Goal: Obtain resource: Download file/media

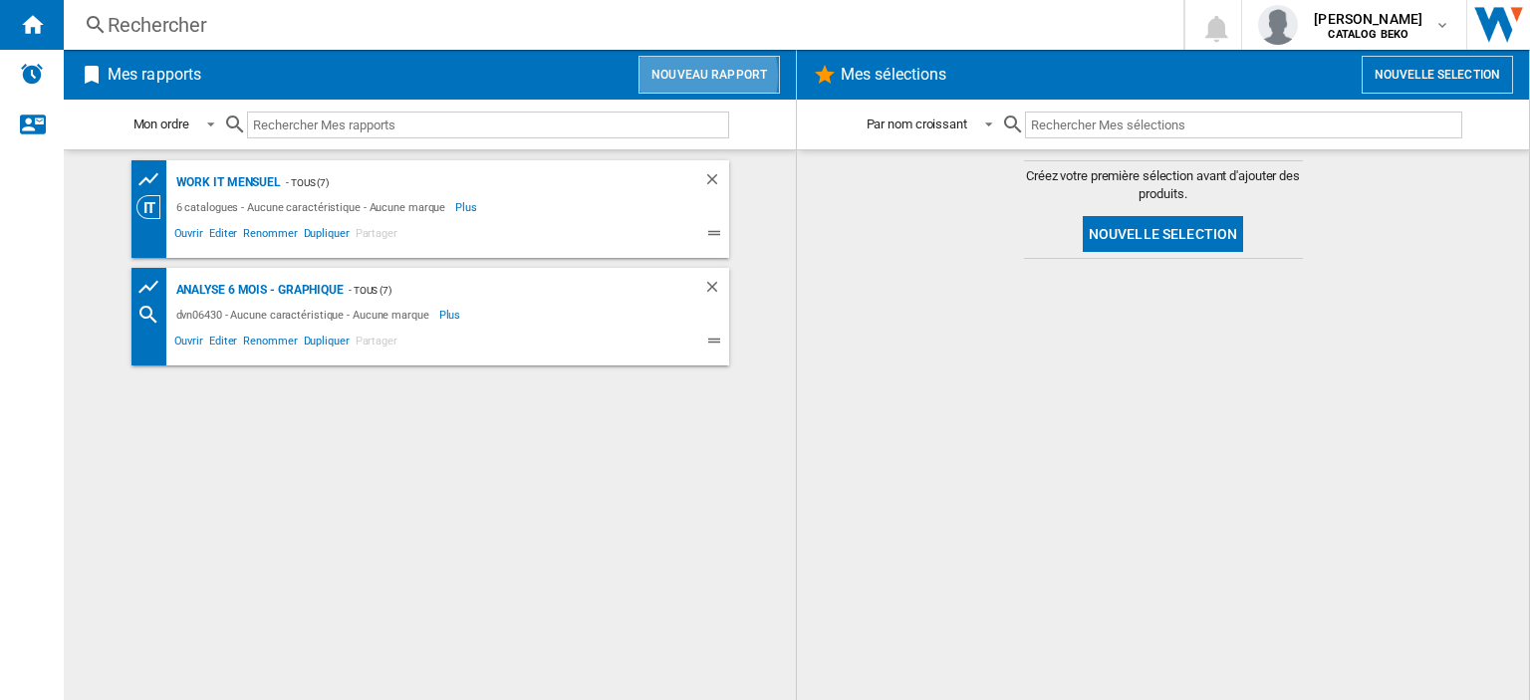
click at [689, 75] on button "Nouveau rapport" at bounding box center [709, 75] width 141 height 38
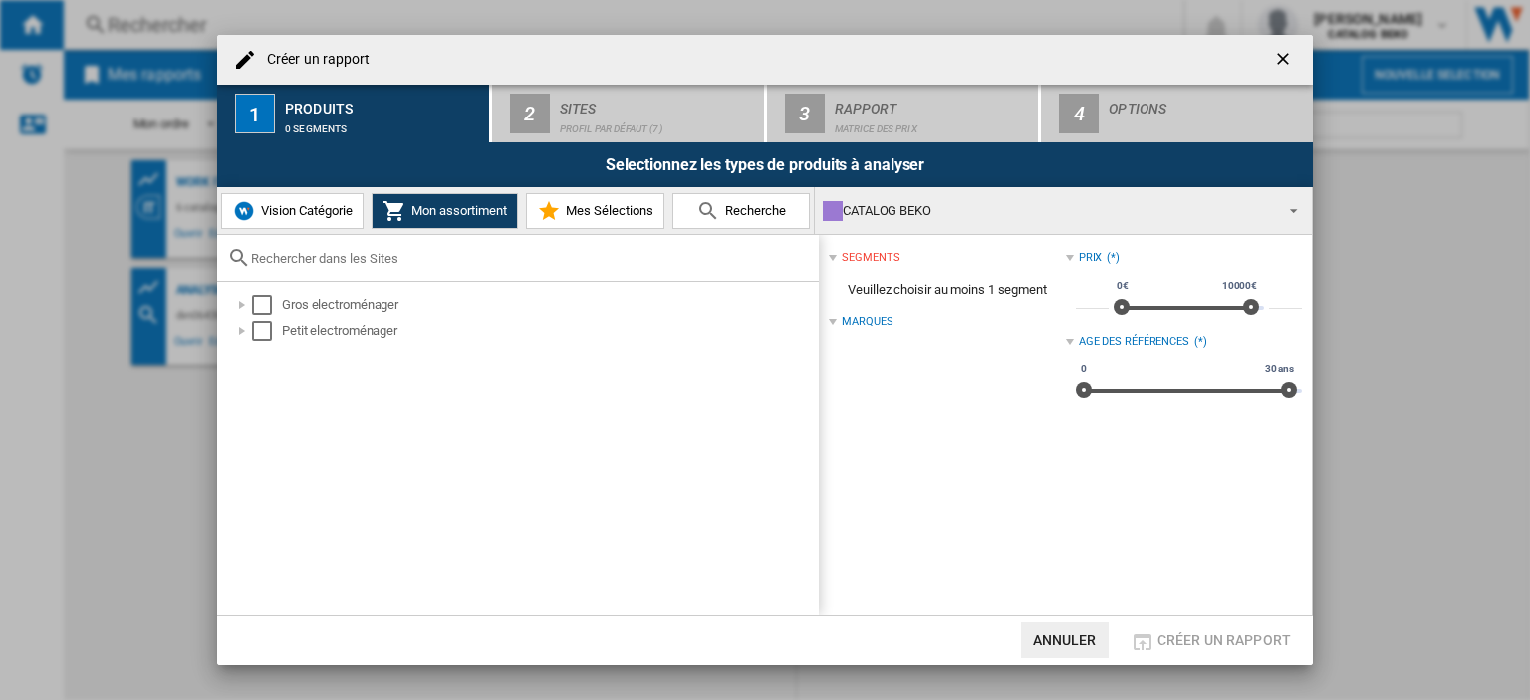
click at [769, 209] on span "Recherche" at bounding box center [753, 210] width 66 height 15
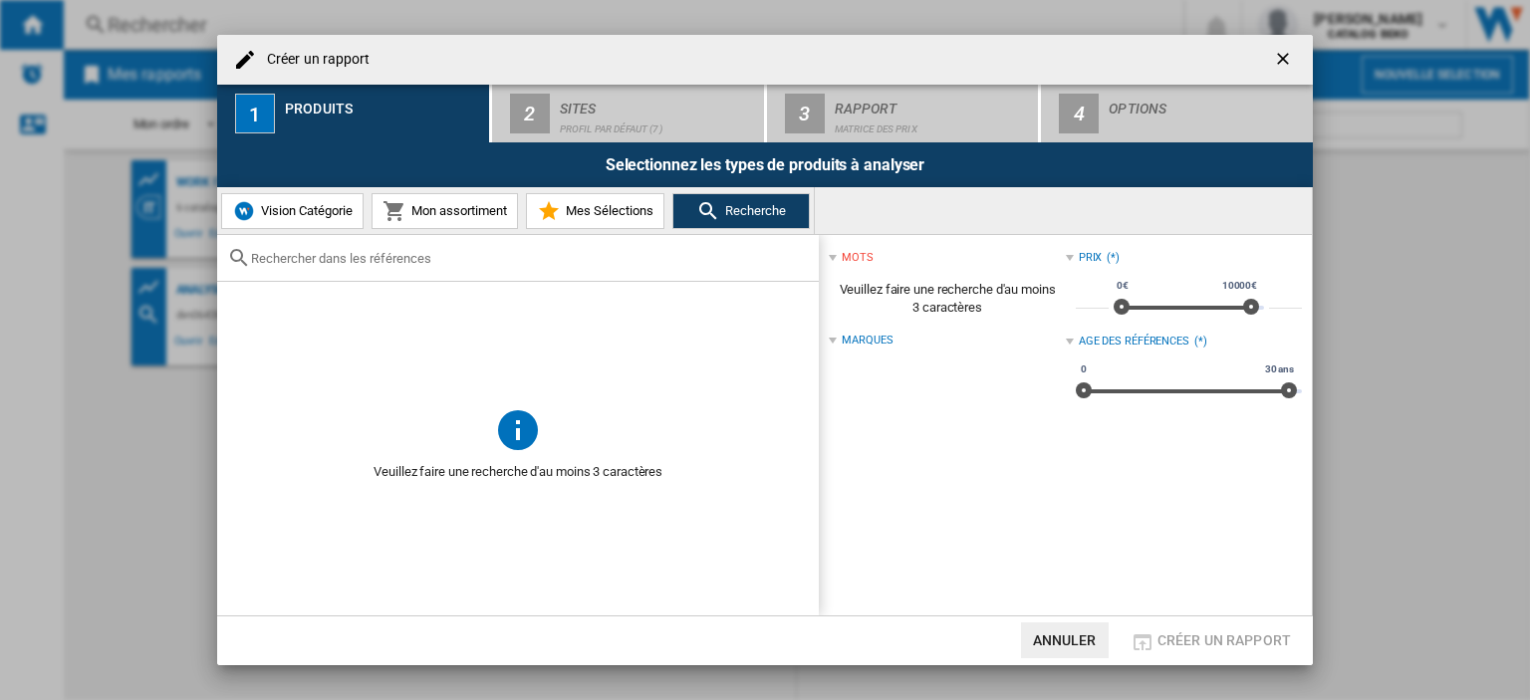
click at [352, 252] on input "text" at bounding box center [530, 258] width 558 height 15
paste input "beko21"
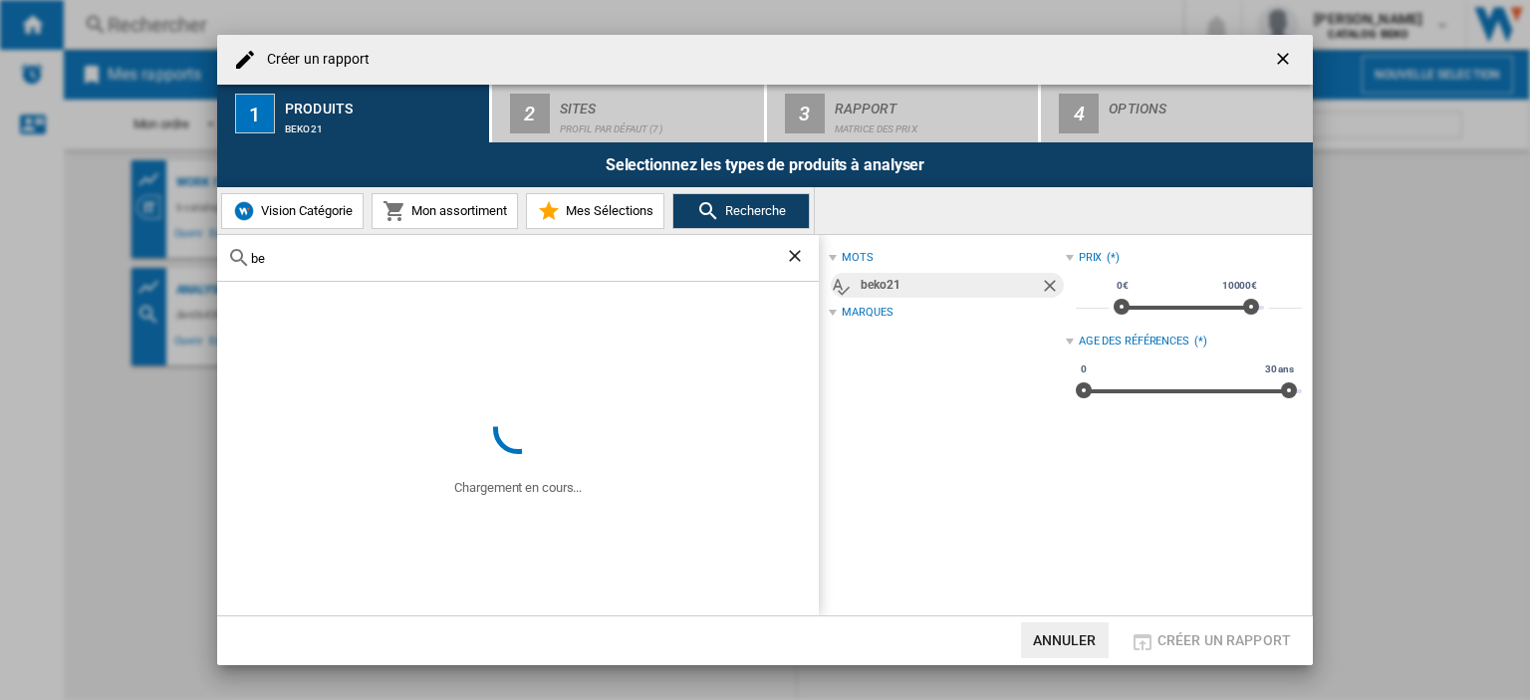
type input "b"
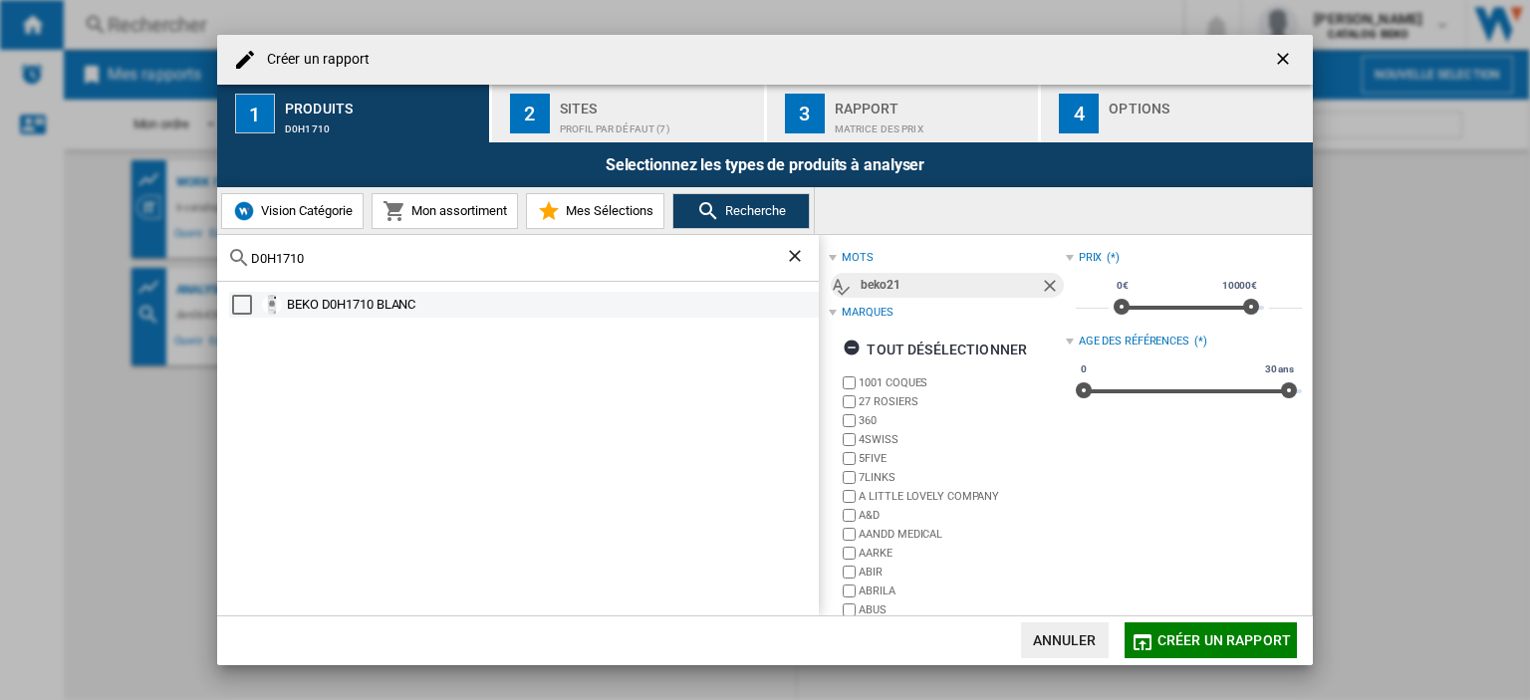
type input "D0H1710"
click at [247, 304] on div "Select" at bounding box center [242, 305] width 20 height 20
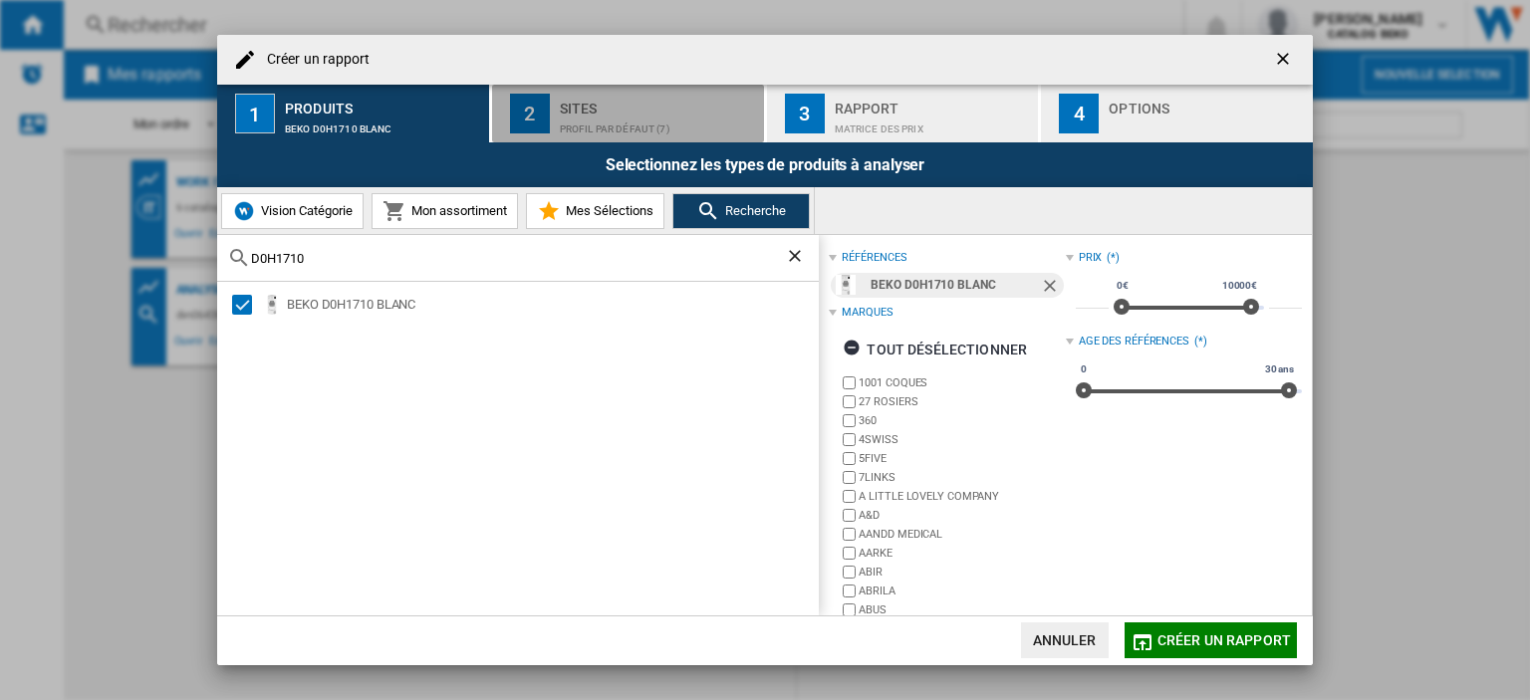
click at [612, 128] on div "Profil par défaut (7)" at bounding box center [658, 124] width 196 height 21
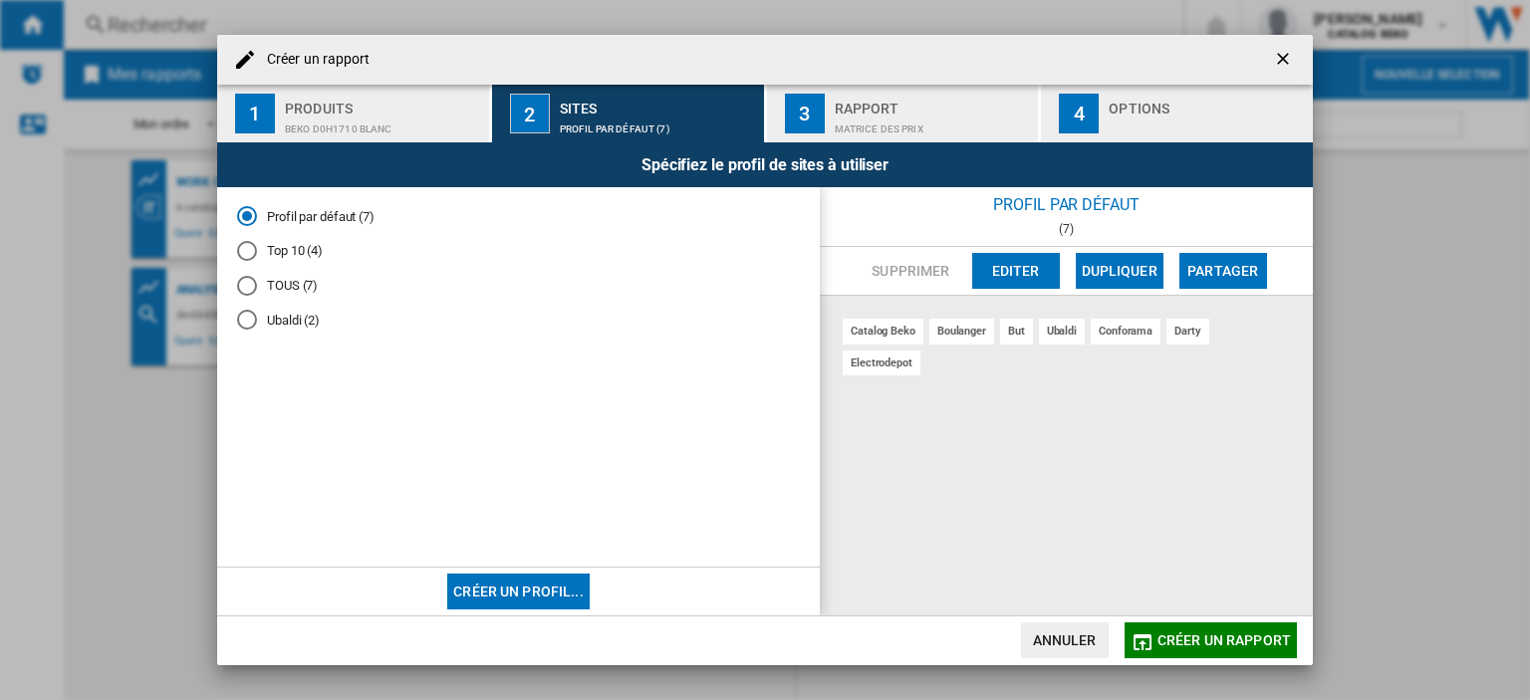
click at [283, 286] on md-radio-button "TOUS (7)" at bounding box center [518, 285] width 563 height 19
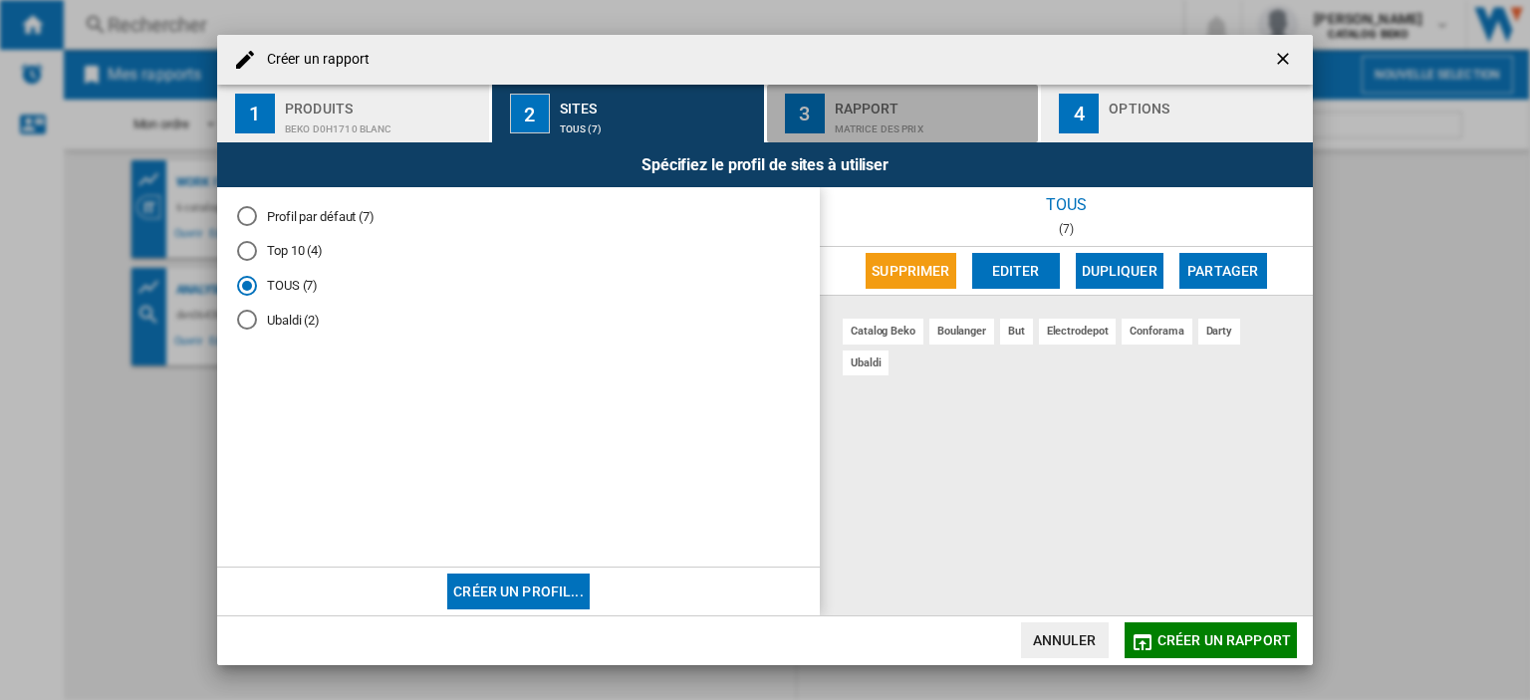
click at [845, 123] on div "Matrice des prix" at bounding box center [933, 124] width 196 height 21
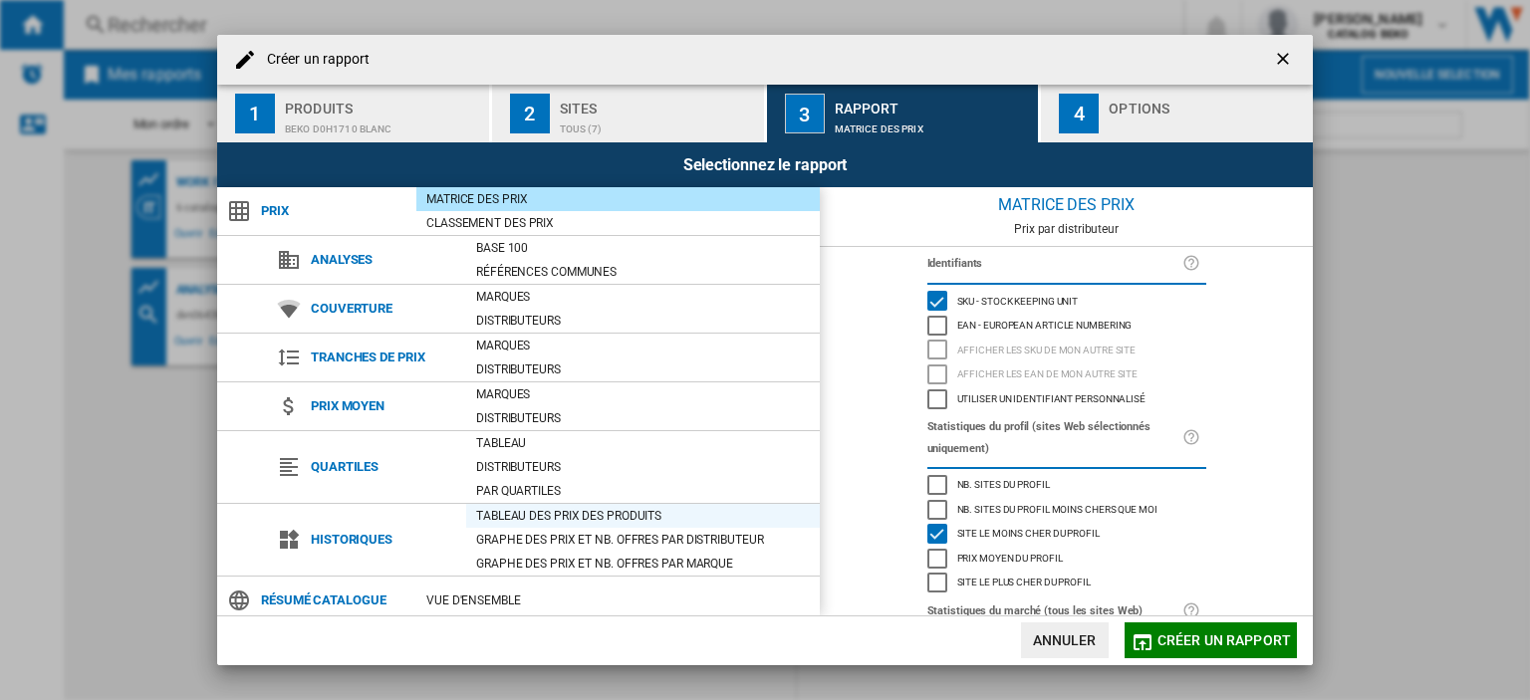
click at [550, 506] on div "Tableau des prix des produits" at bounding box center [643, 516] width 354 height 20
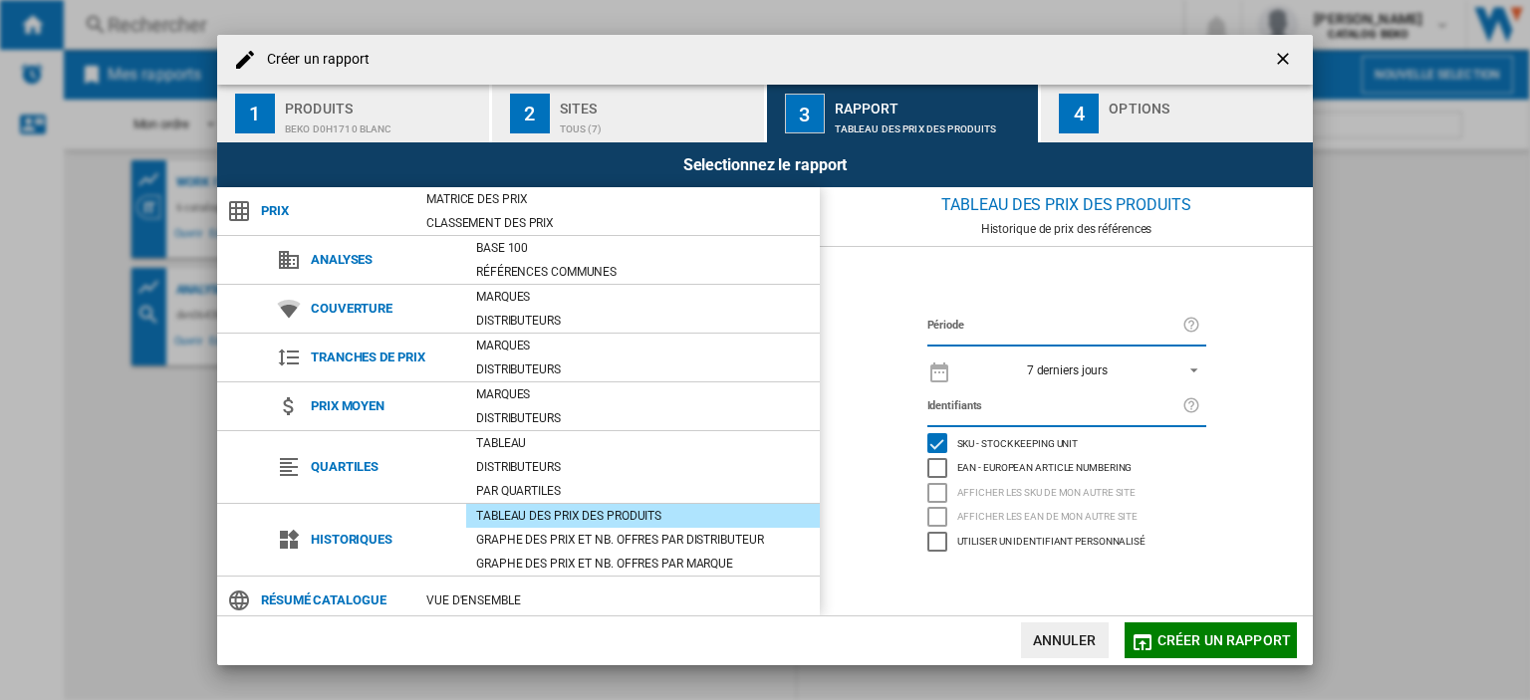
click at [1104, 124] on button "4 Options" at bounding box center [1177, 114] width 272 height 58
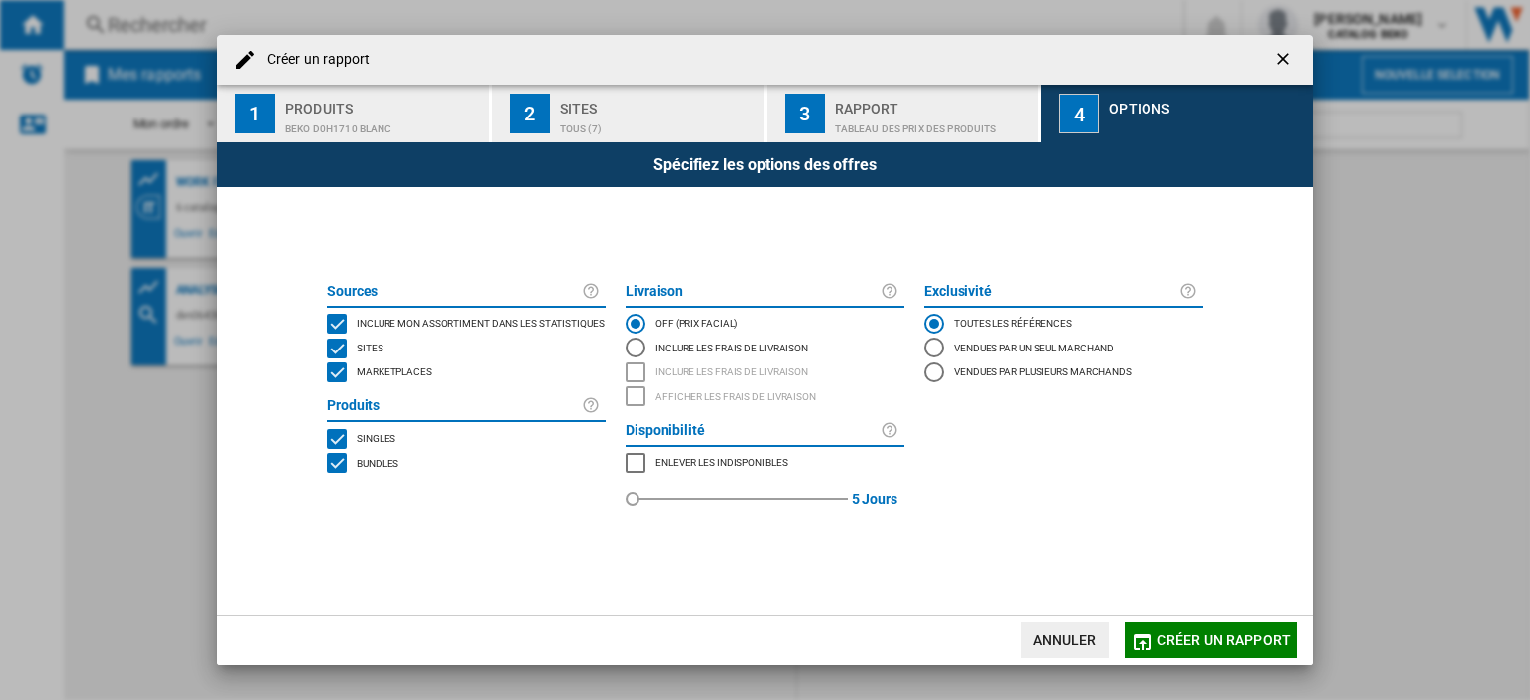
click at [415, 366] on span "Marketplaces" at bounding box center [395, 371] width 76 height 14
click at [1198, 643] on span "Créer un rapport" at bounding box center [1224, 641] width 133 height 16
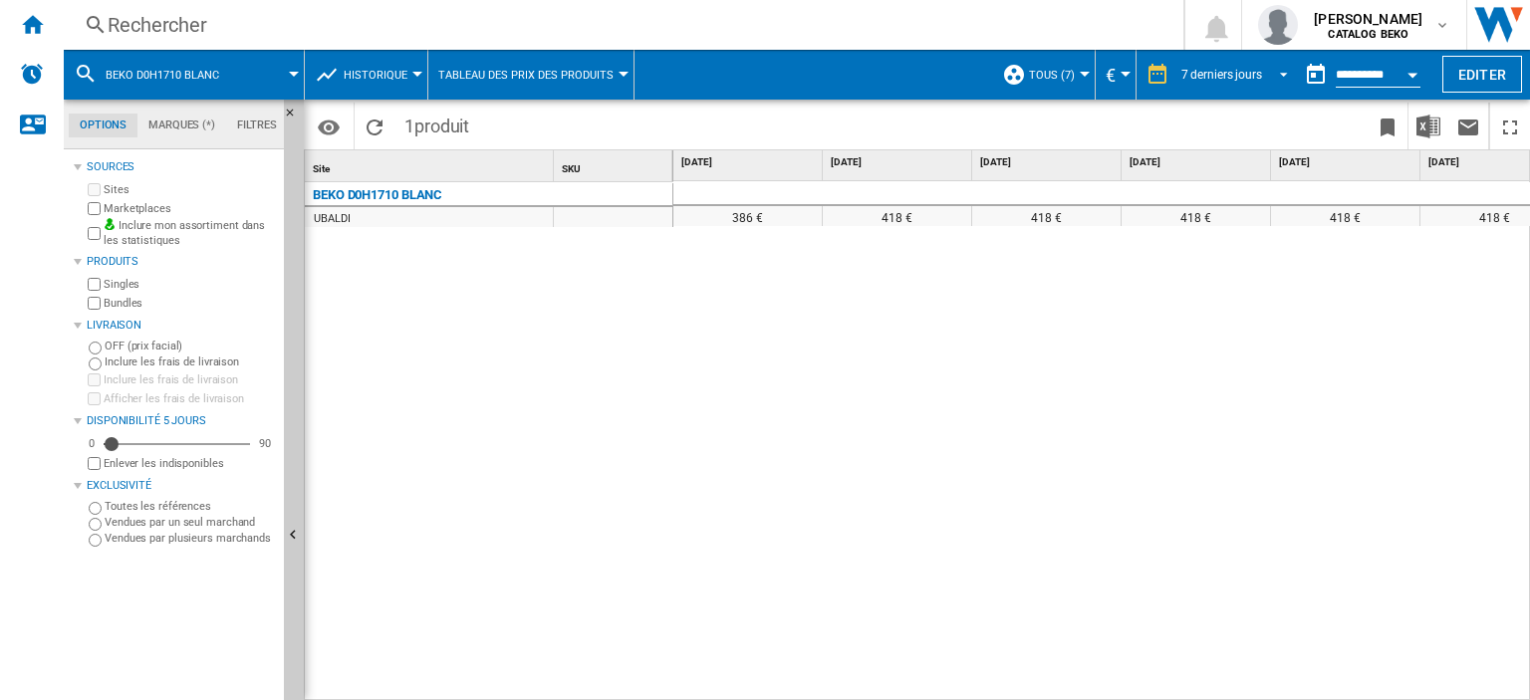
click at [1218, 67] on span "7 derniers jours" at bounding box center [1221, 75] width 81 height 17
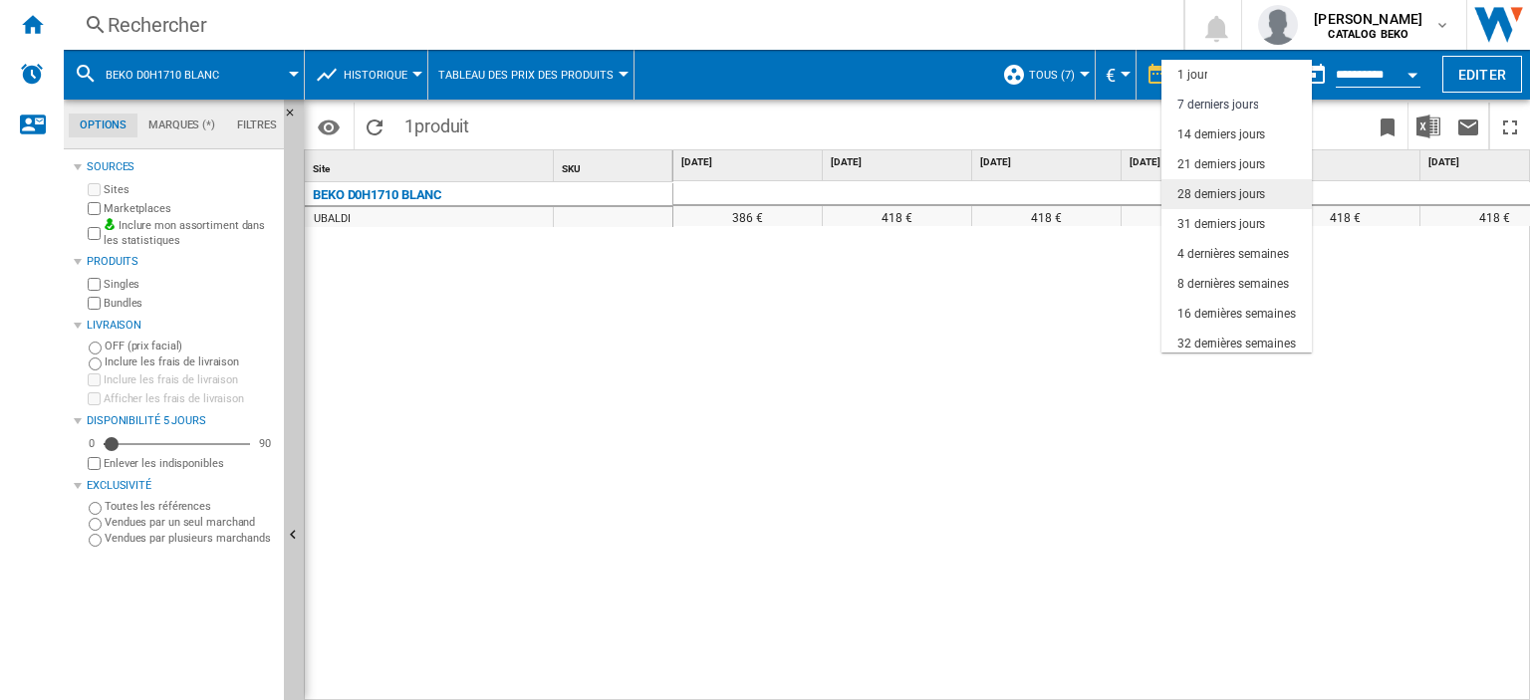
scroll to position [29, 0]
click at [1220, 330] on md-option "3 derniers mois" at bounding box center [1237, 345] width 150 height 30
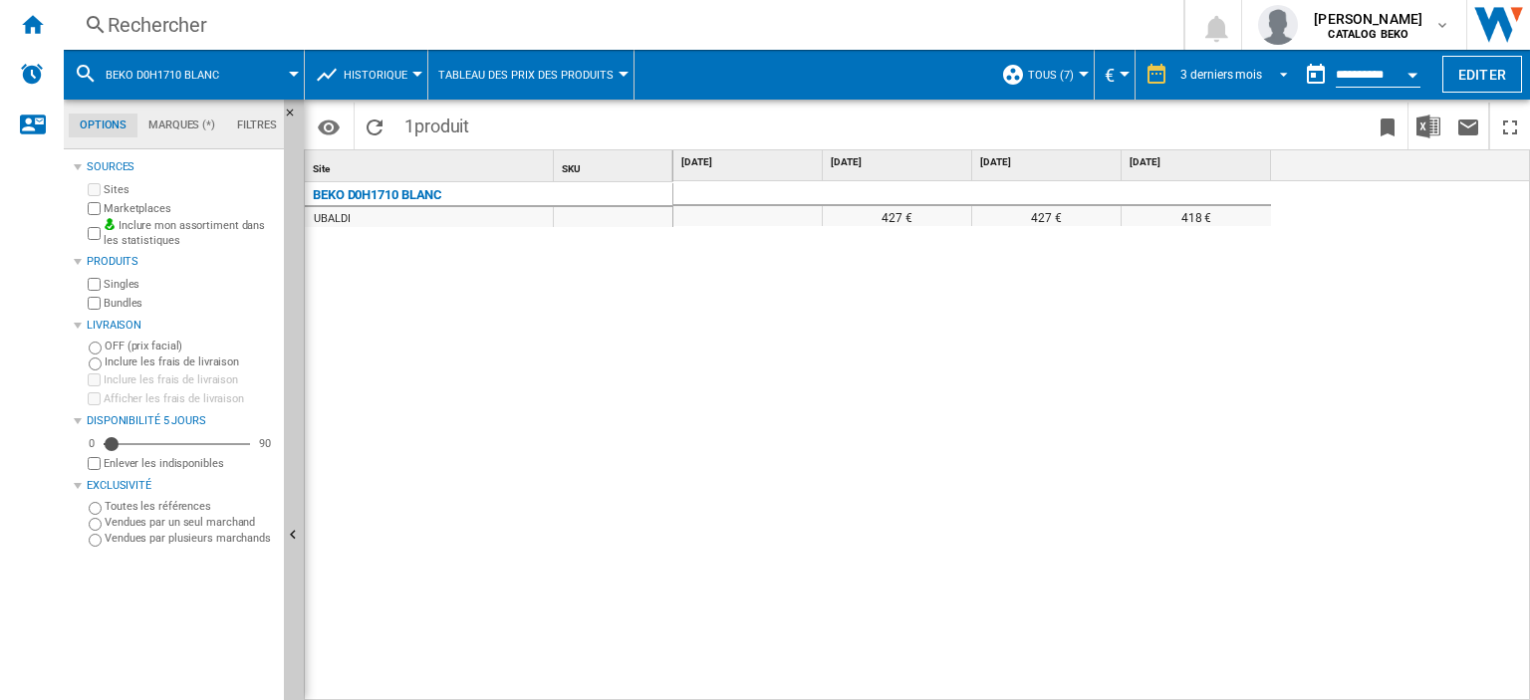
click at [1225, 82] on md-select-value "3 derniers mois" at bounding box center [1237, 75] width 118 height 30
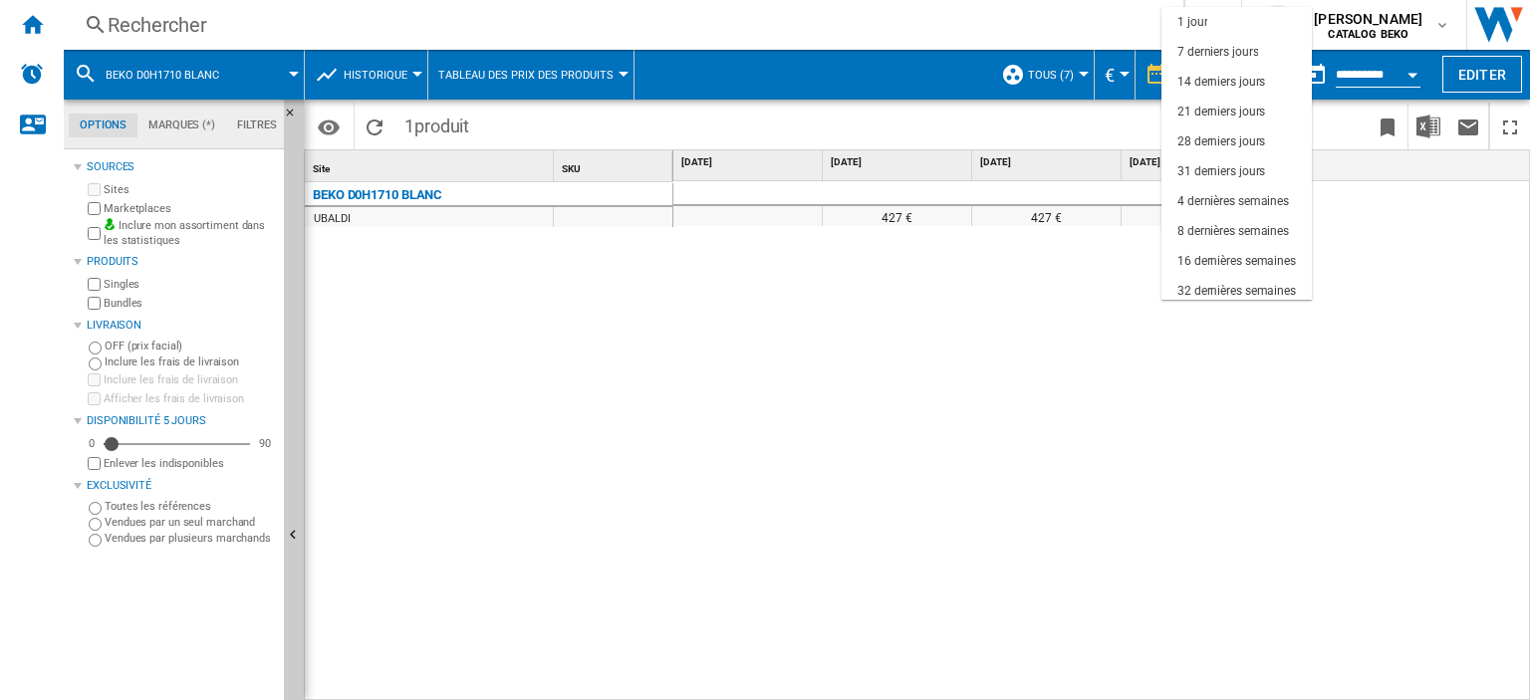
scroll to position [125, 0]
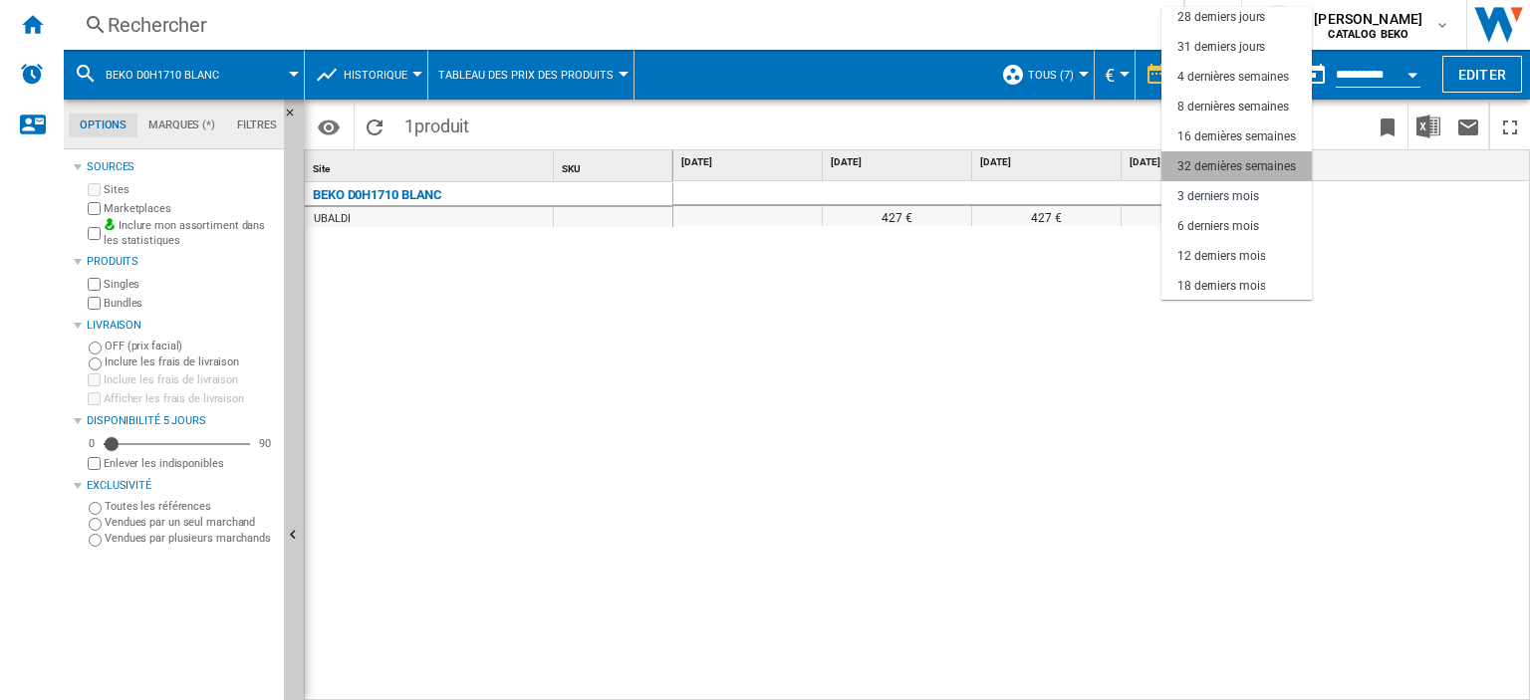
click at [1222, 155] on md-option "32 dernières semaines" at bounding box center [1237, 166] width 150 height 30
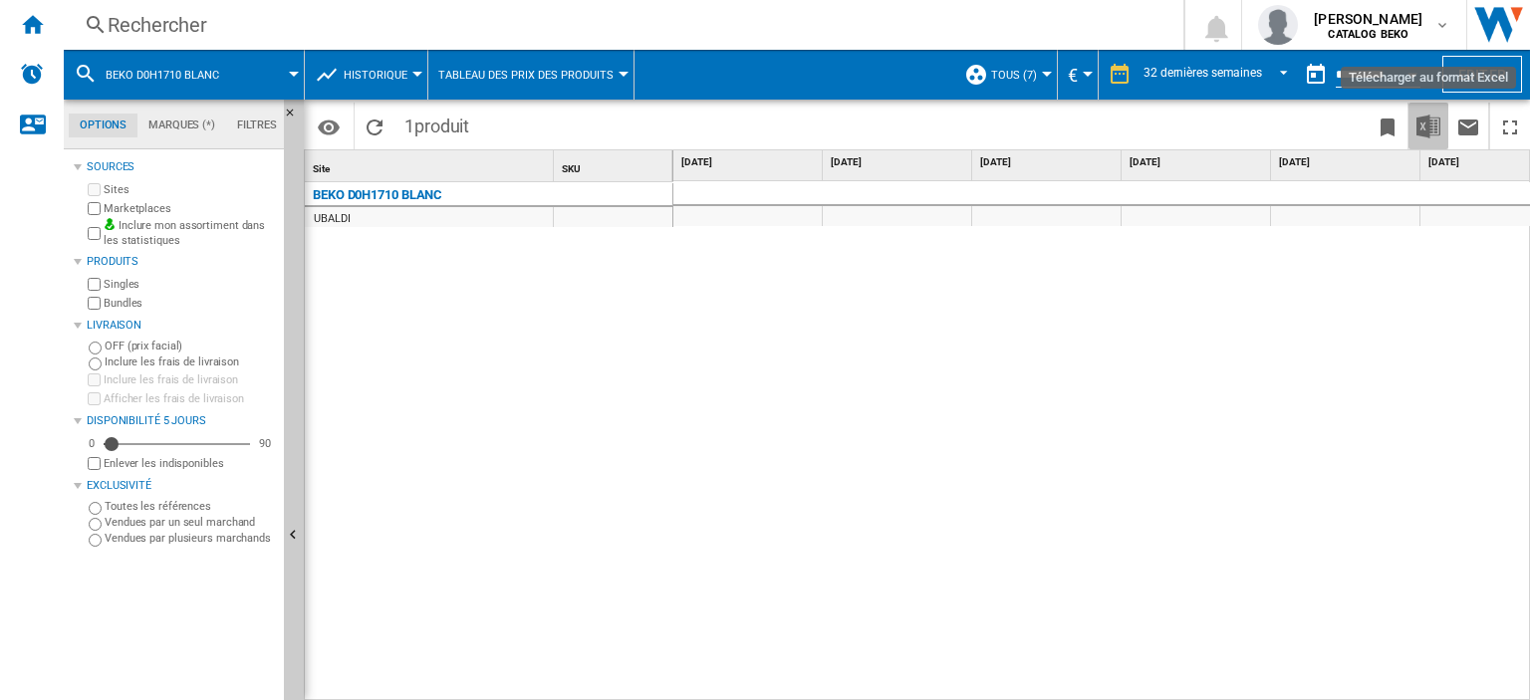
click at [1424, 125] on img "Télécharger au format Excel" at bounding box center [1429, 127] width 24 height 24
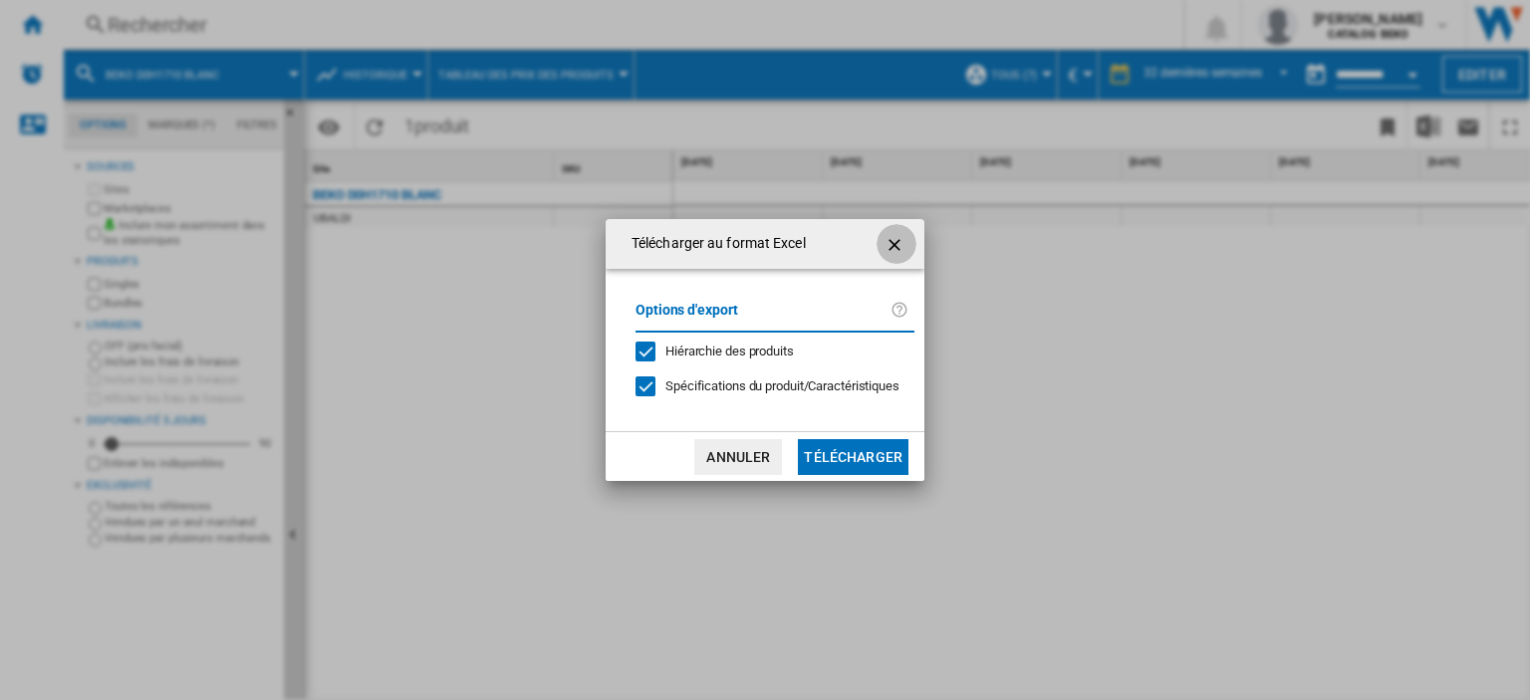
click at [898, 248] on ng-md-icon "getI18NText('BUTTONS.CLOSE_DIALOG')" at bounding box center [897, 245] width 24 height 24
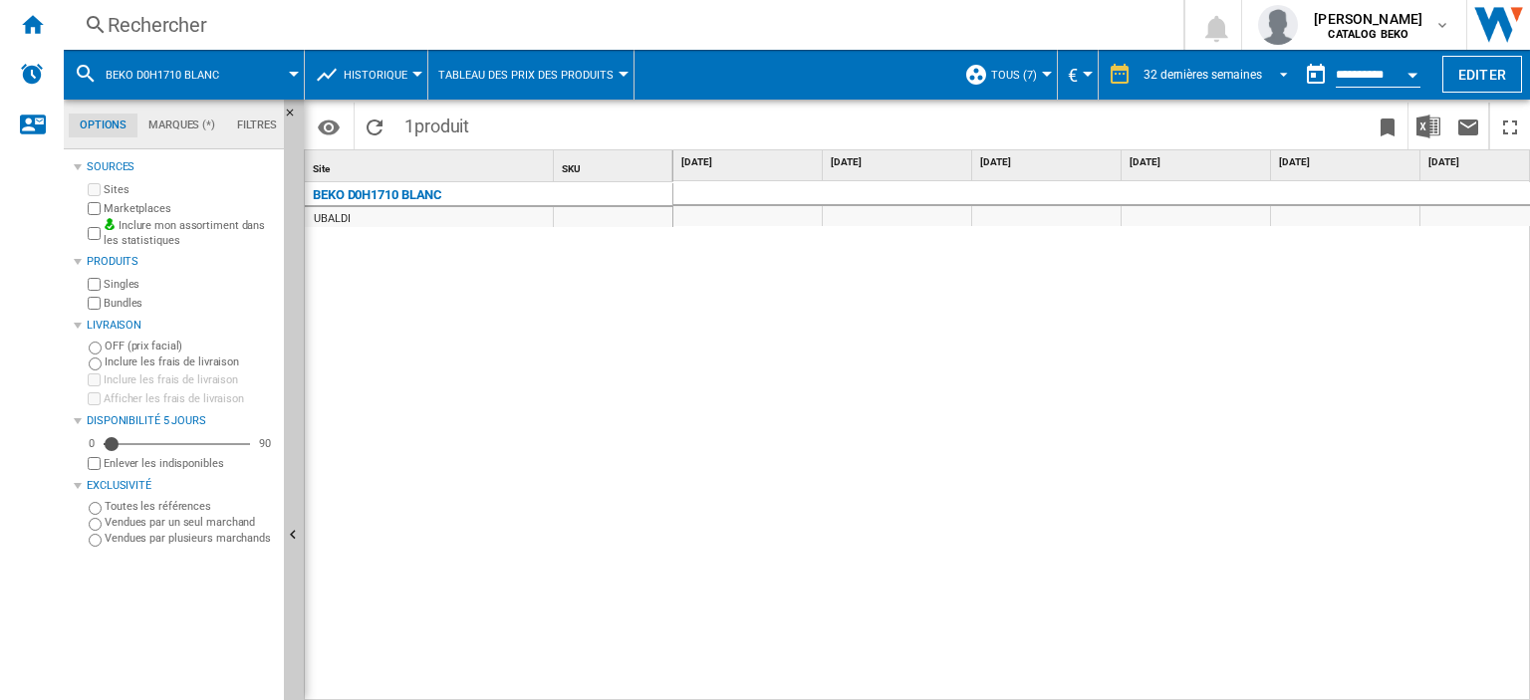
click at [1226, 68] on div "32 dernières semaines" at bounding box center [1203, 75] width 119 height 14
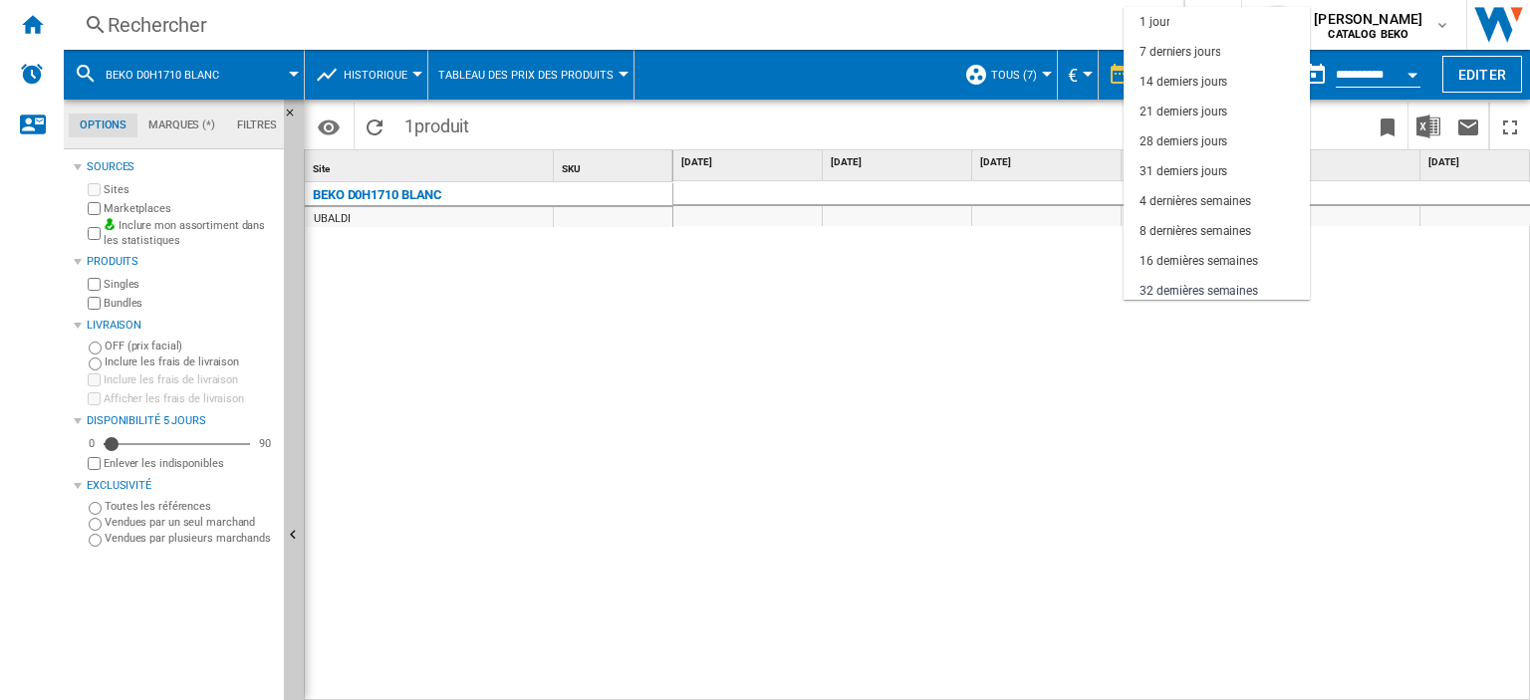
scroll to position [125, 0]
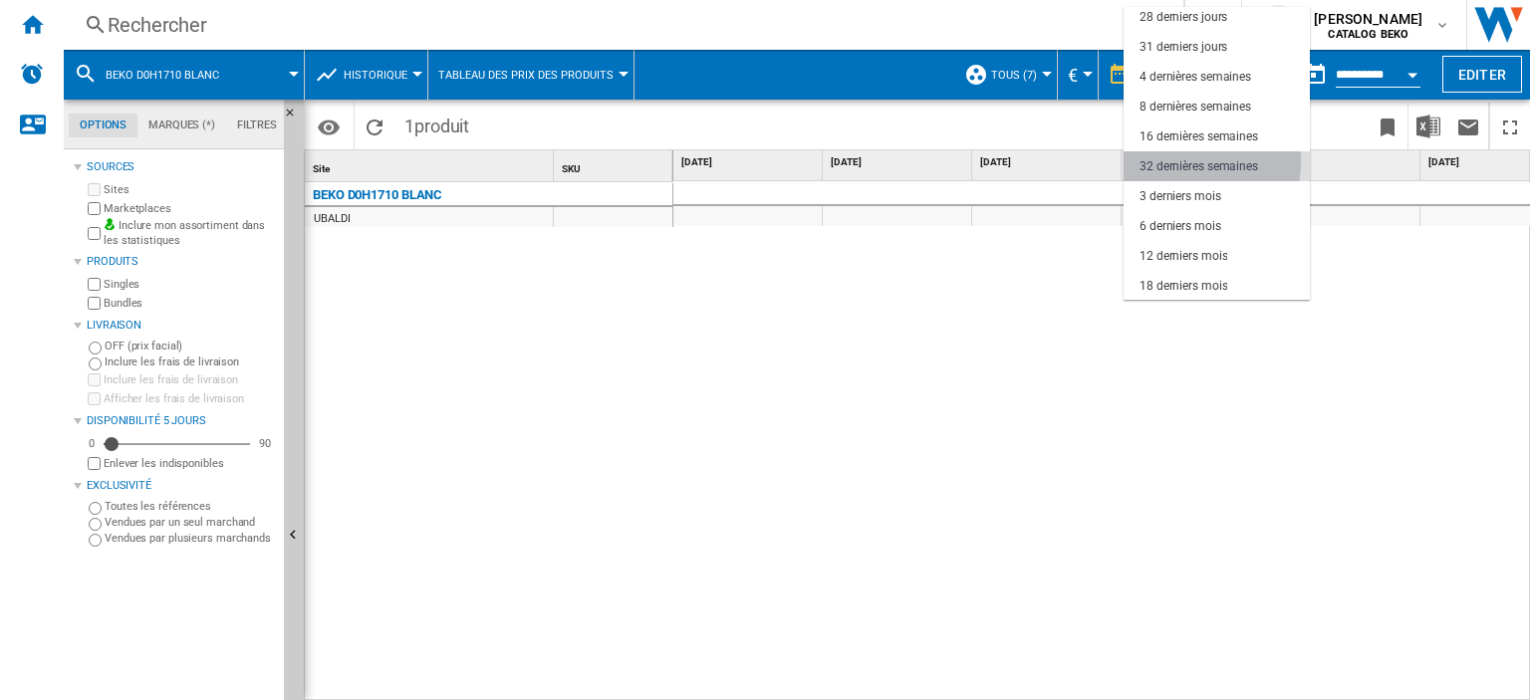
click at [1184, 160] on div "32 dernières semaines" at bounding box center [1199, 166] width 119 height 17
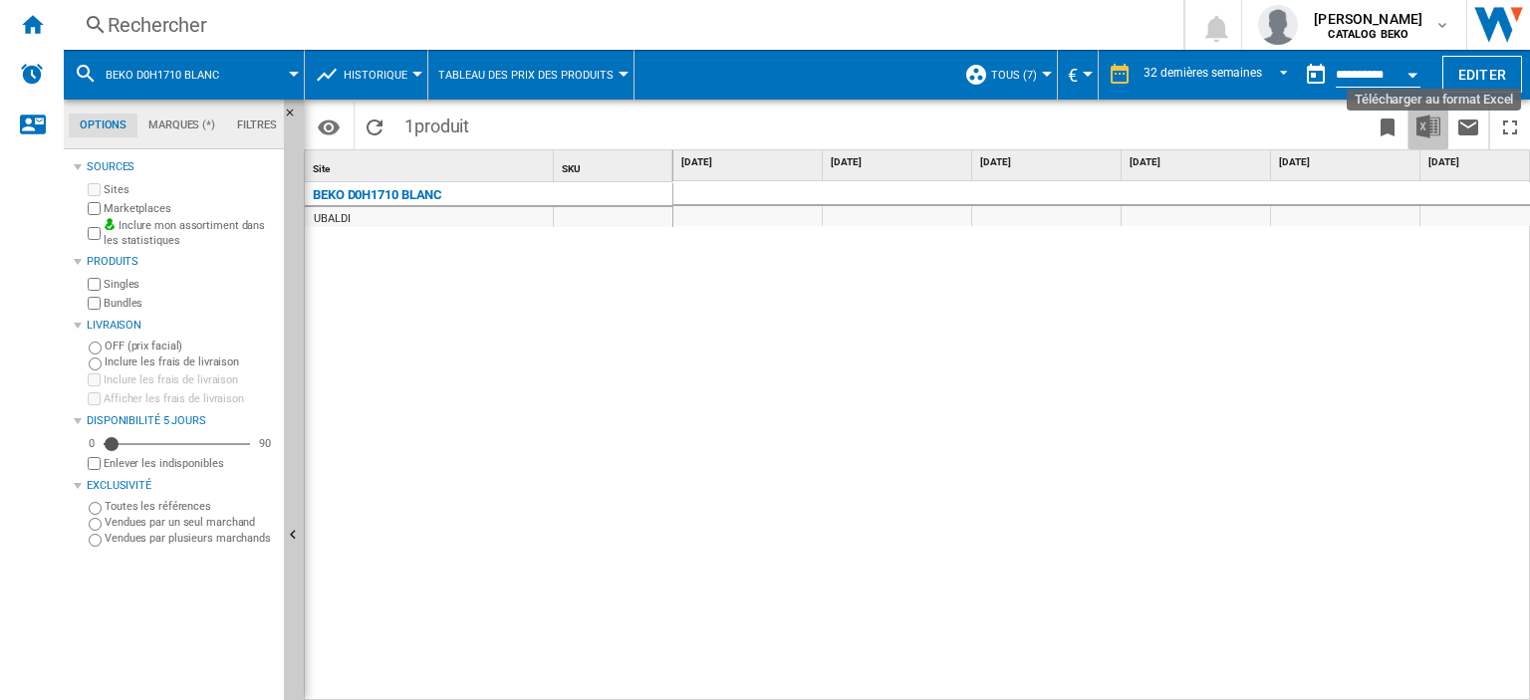
click at [1416, 128] on button "Télécharger au format Excel" at bounding box center [1429, 126] width 40 height 47
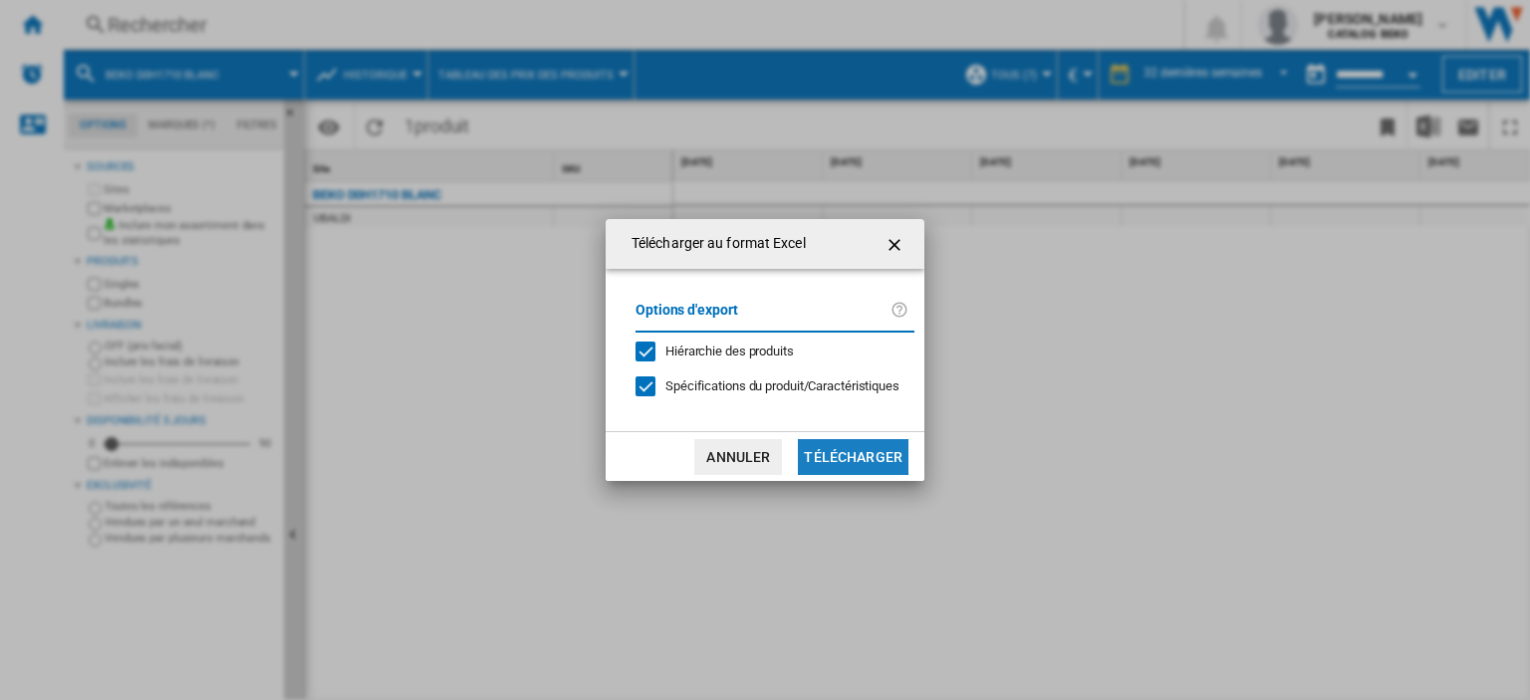
click at [884, 454] on button "Télécharger" at bounding box center [853, 457] width 111 height 36
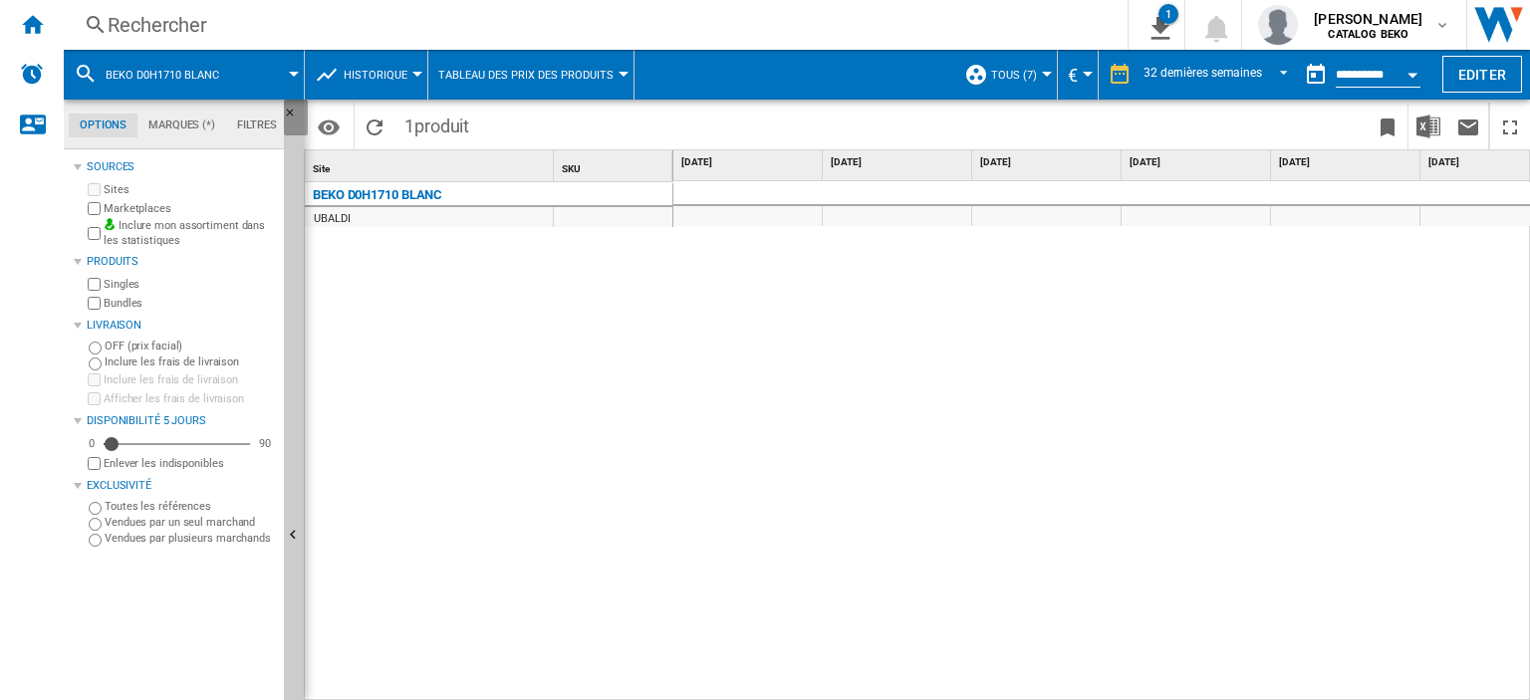
click at [289, 112] on ng-md-icon "Masquer" at bounding box center [296, 119] width 24 height 24
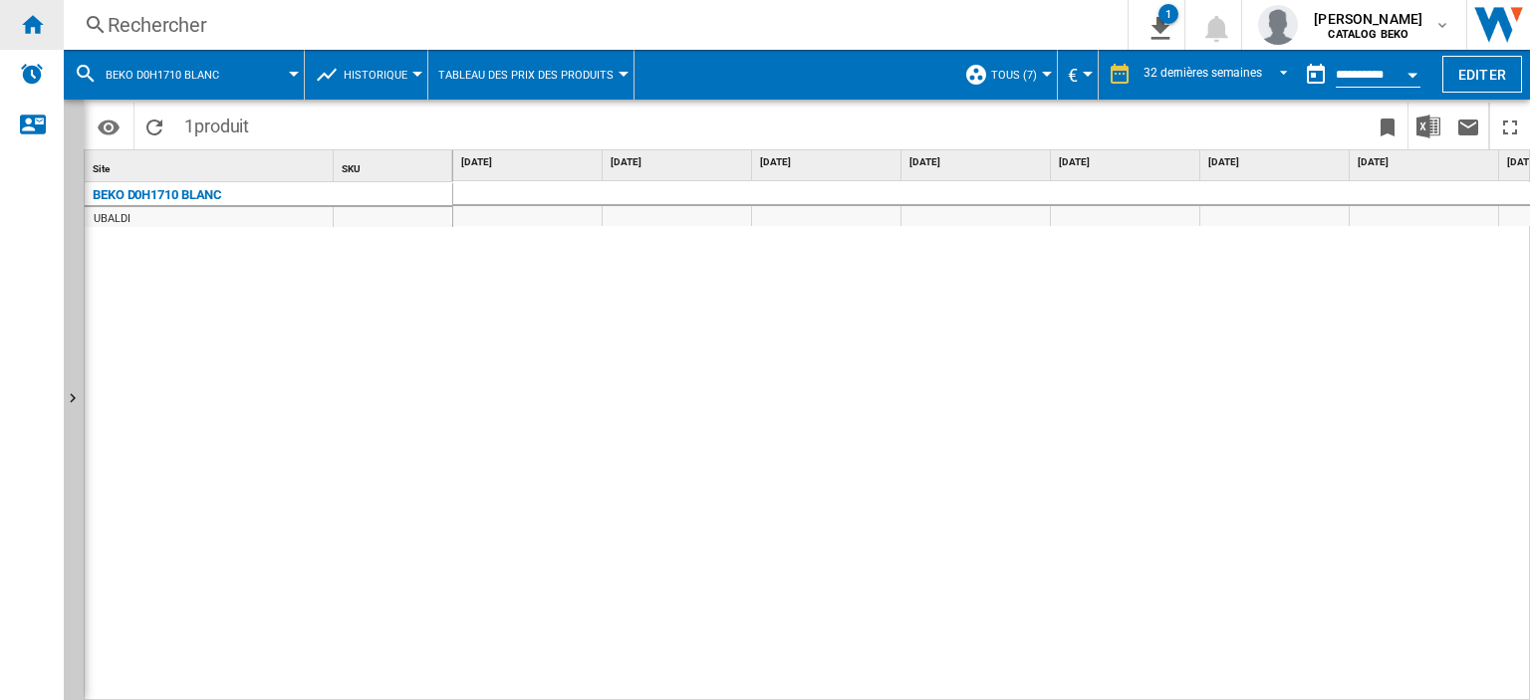
click at [40, 34] on ng-md-icon "Accueil" at bounding box center [32, 24] width 24 height 24
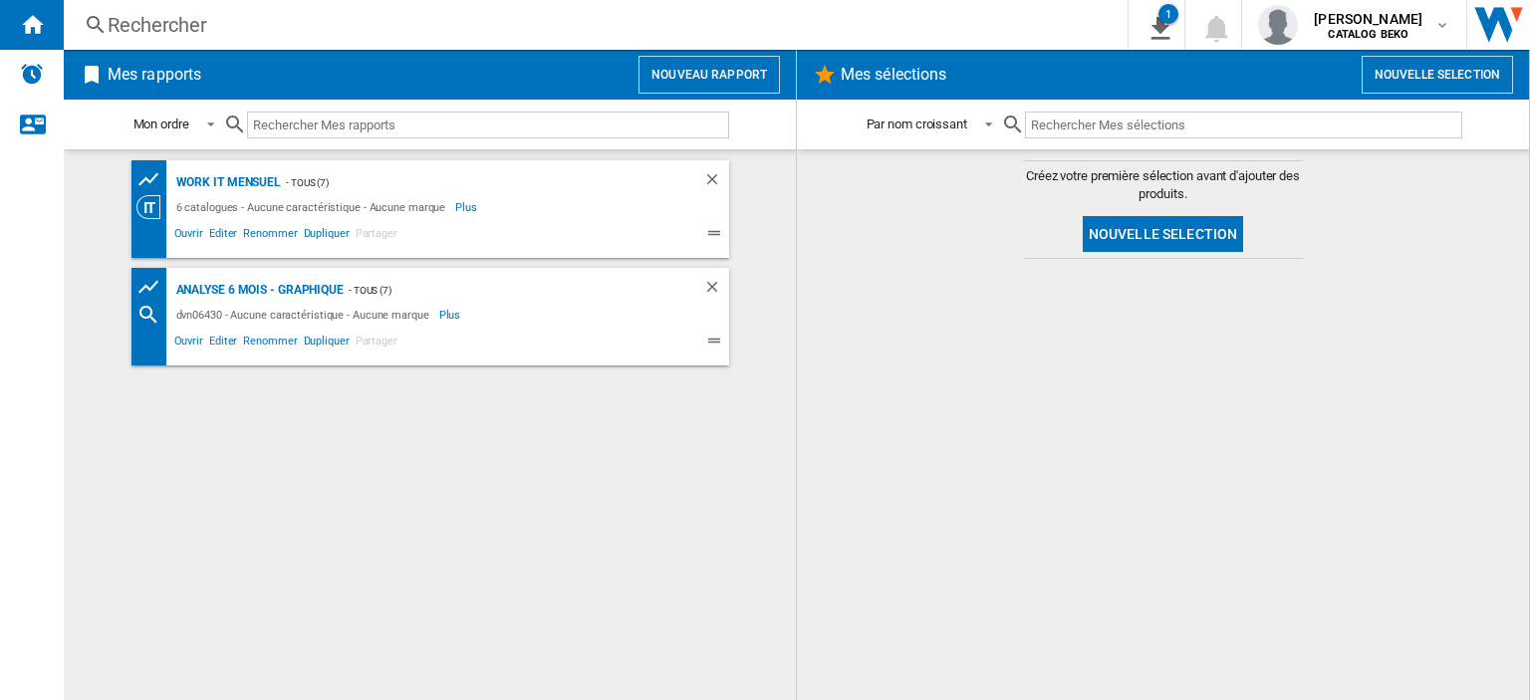
click at [733, 71] on button "Nouveau rapport" at bounding box center [709, 75] width 141 height 38
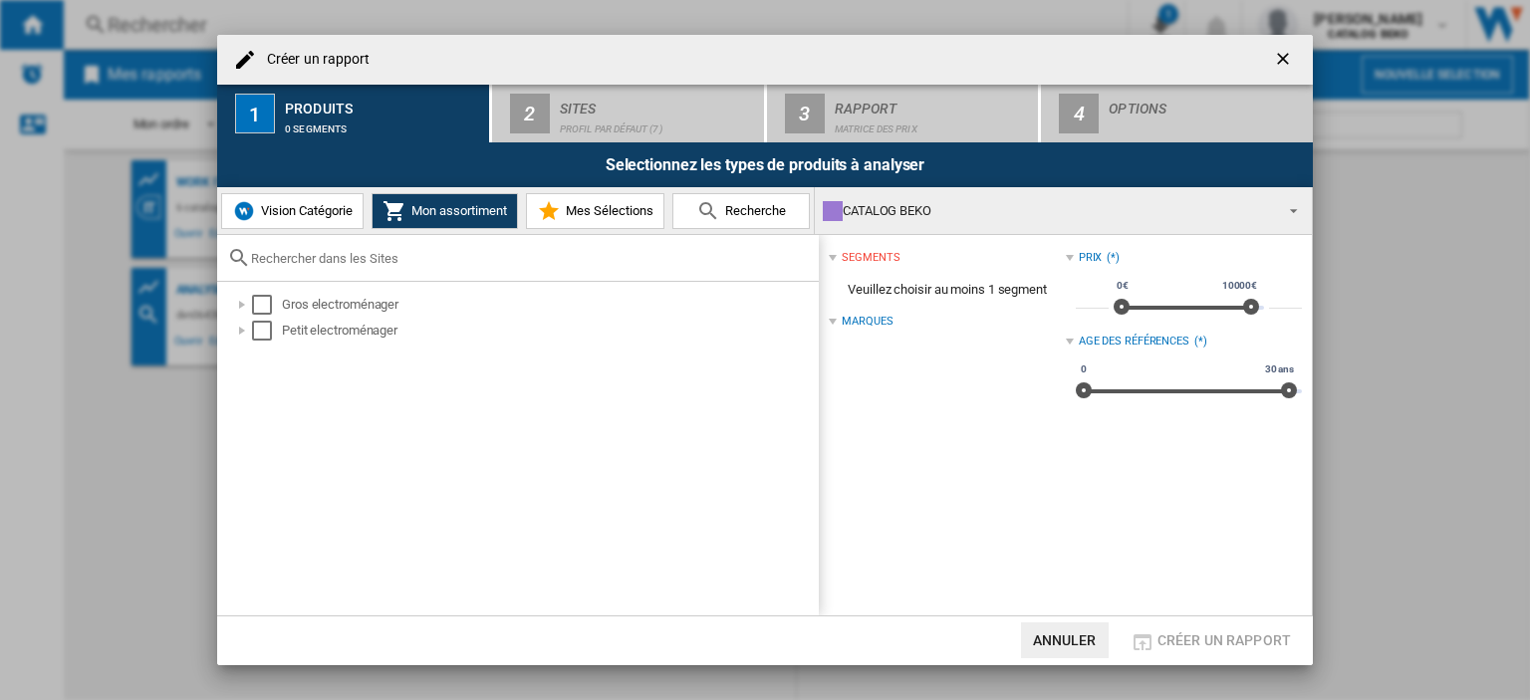
click at [789, 217] on button "Recherche" at bounding box center [740, 211] width 137 height 36
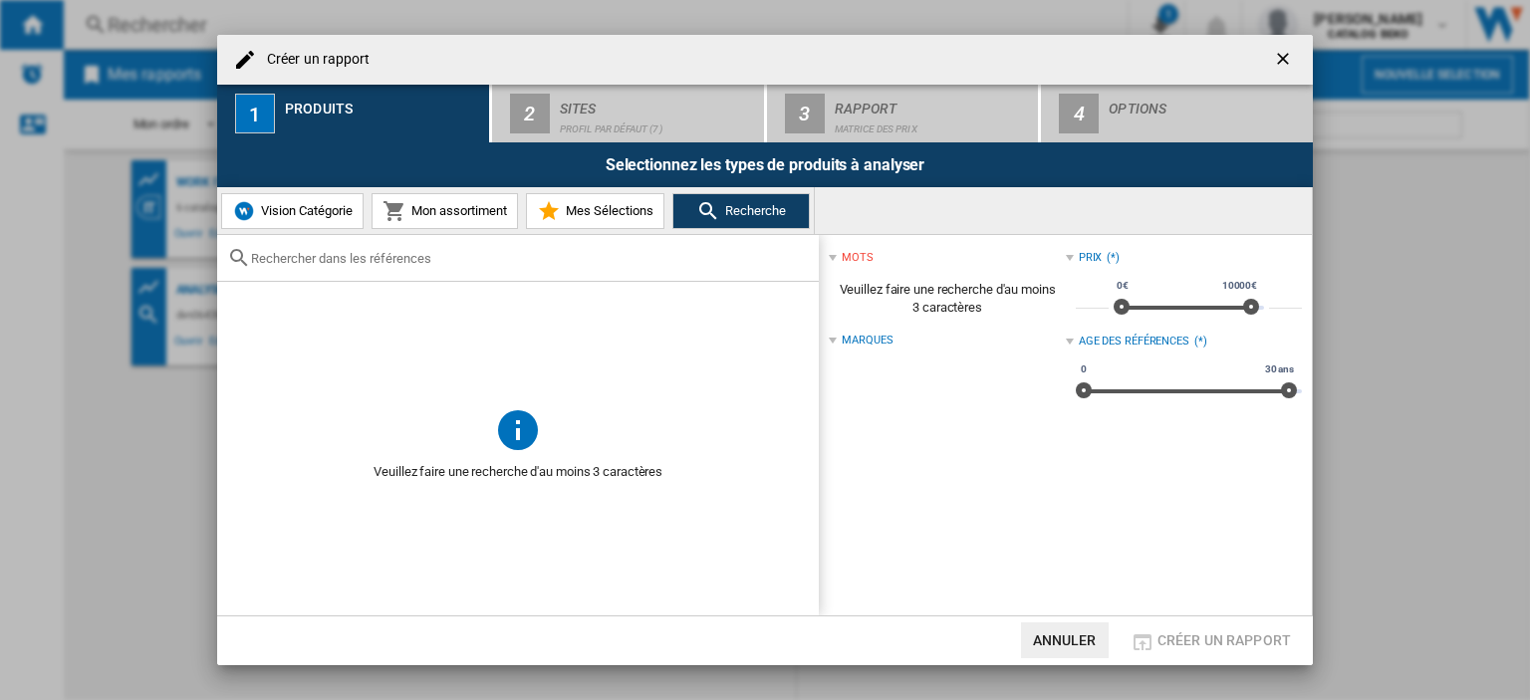
click at [421, 262] on input "Créer un ..." at bounding box center [530, 258] width 558 height 15
paste input "D2H28491W"
type input "D2H28491W"
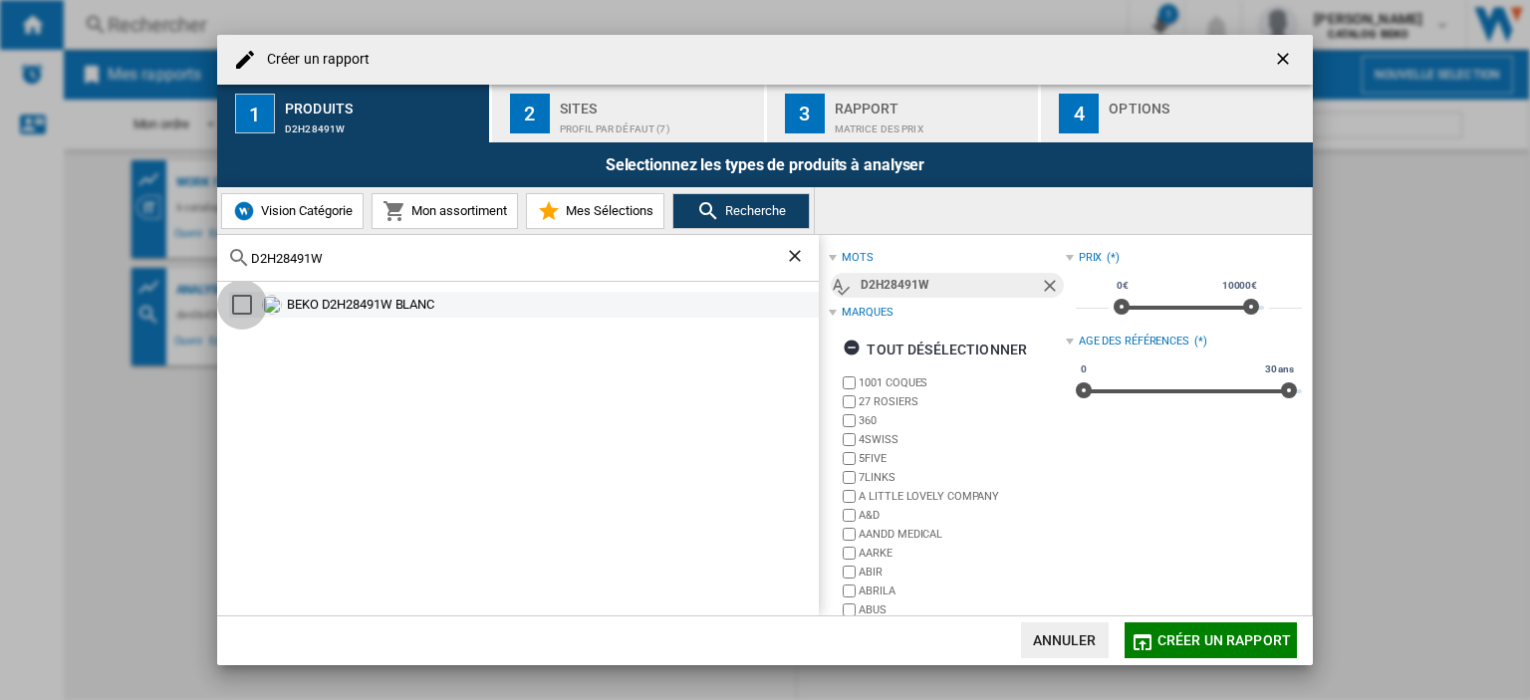
click at [238, 298] on div "Select" at bounding box center [242, 305] width 20 height 20
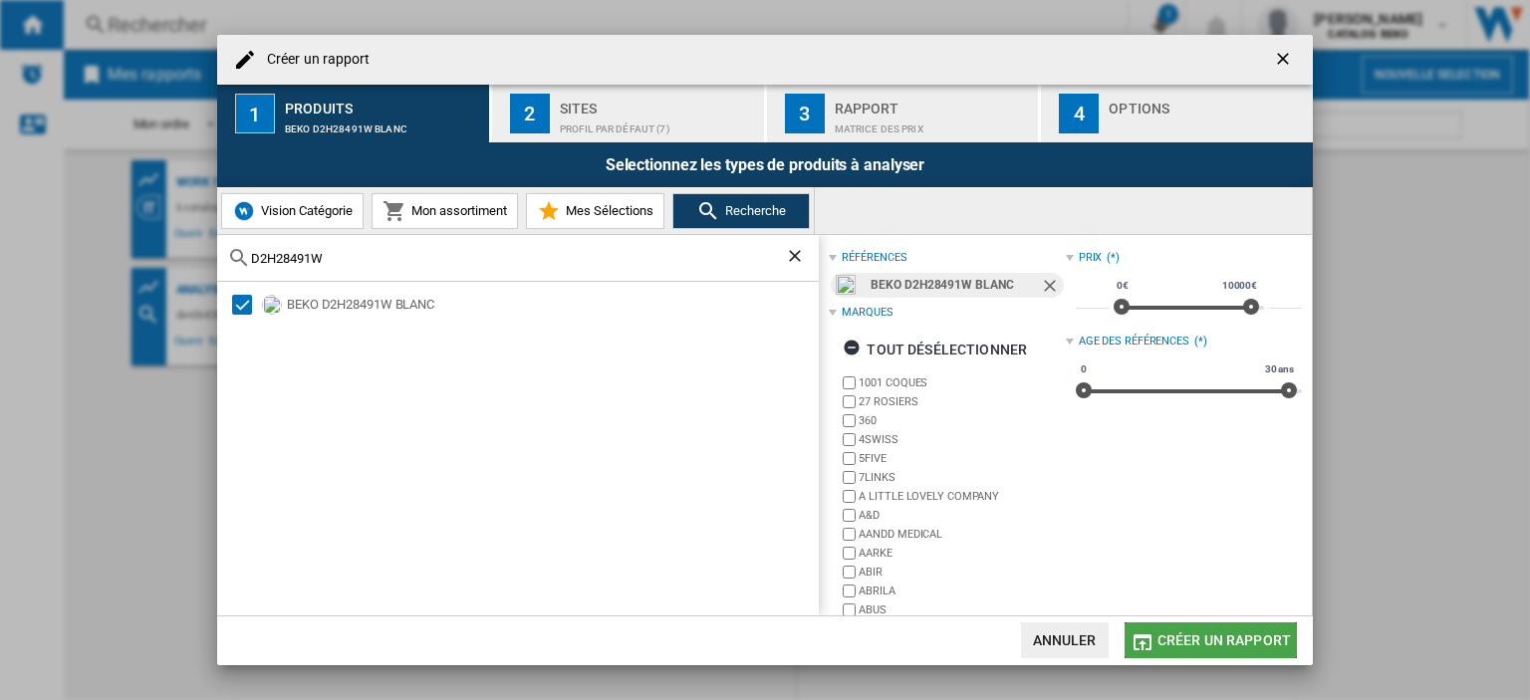
click at [1195, 640] on span "Créer un rapport" at bounding box center [1224, 641] width 133 height 16
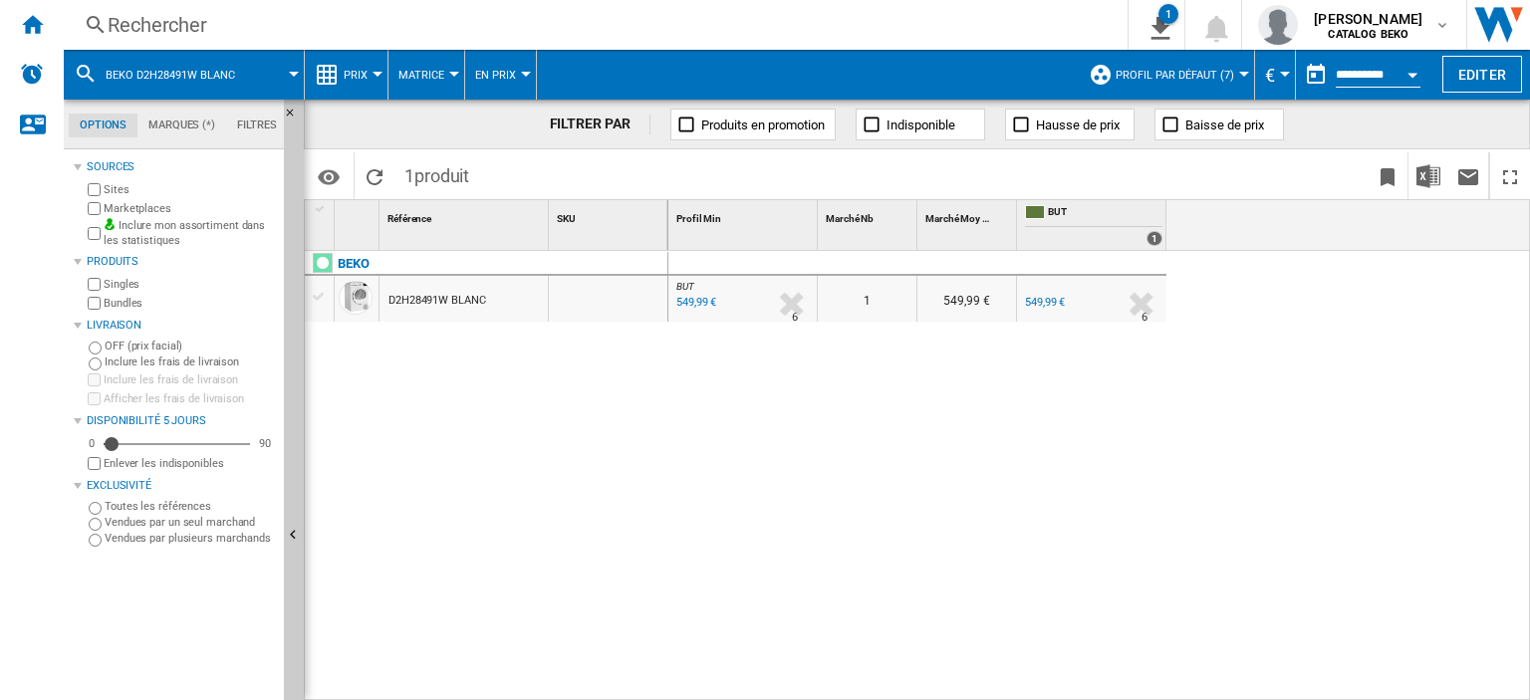
click at [349, 75] on span "Prix" at bounding box center [356, 75] width 24 height 13
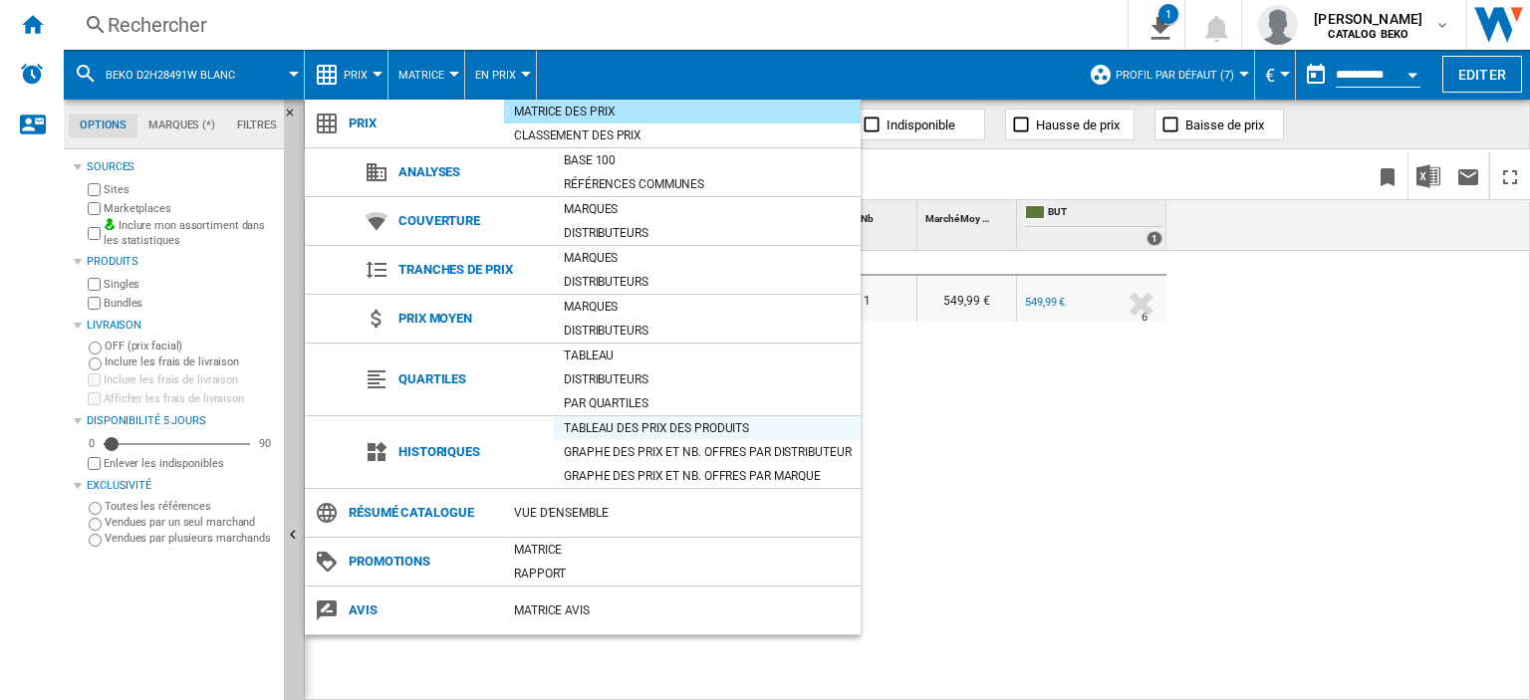
click at [654, 427] on div "Tableau des prix des produits" at bounding box center [707, 428] width 307 height 20
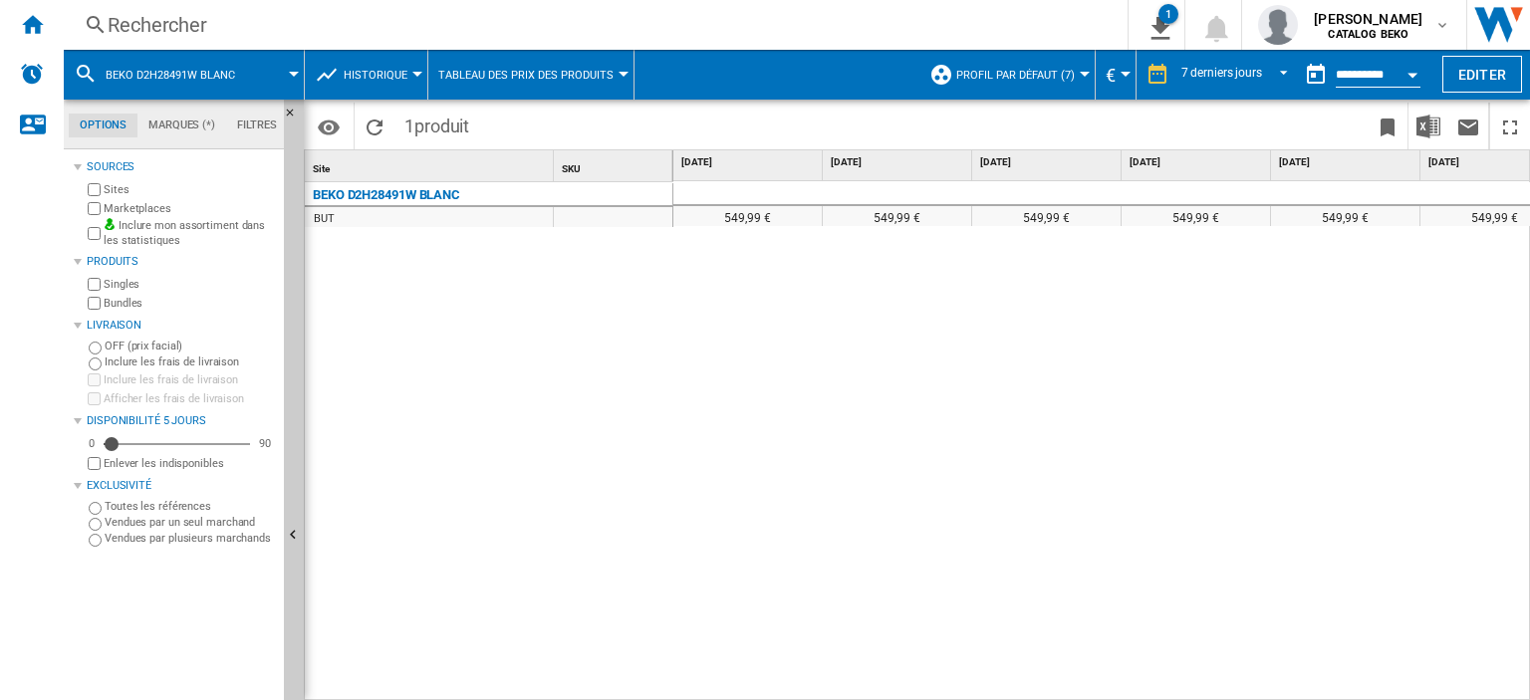
click at [582, 394] on div "BEKO D2H28491W BLANC BUT" at bounding box center [489, 437] width 369 height 511
